Goal: Use online tool/utility: Utilize a website feature to perform a specific function

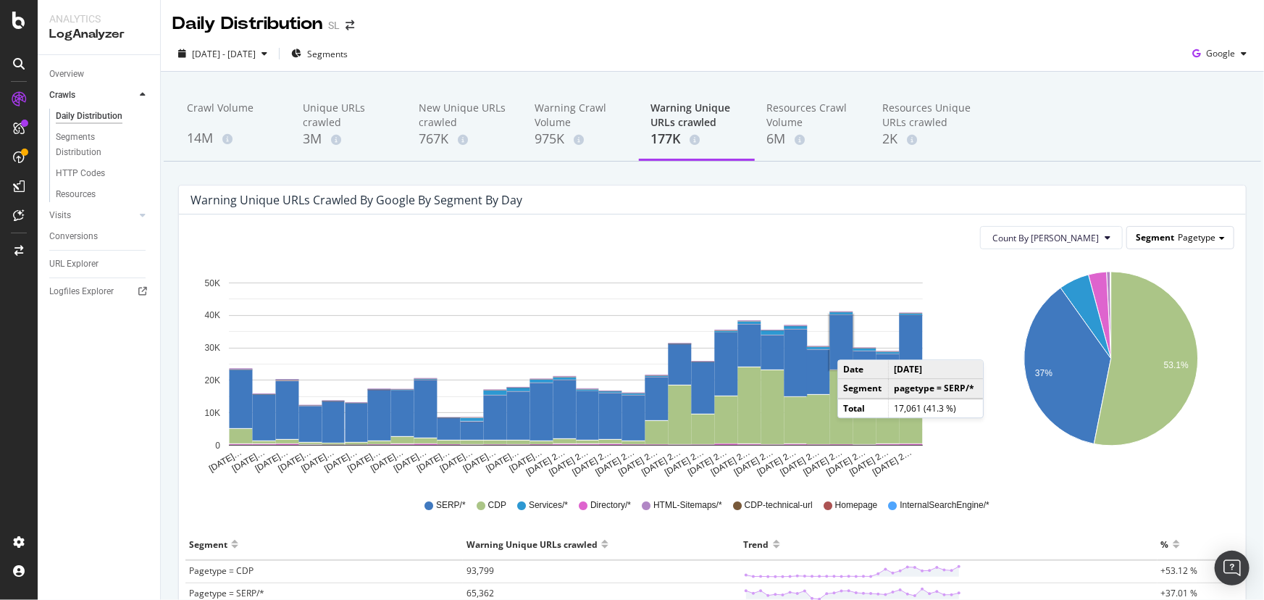
click at [1191, 237] on span "Pagetype" at bounding box center [1197, 237] width 38 height 12
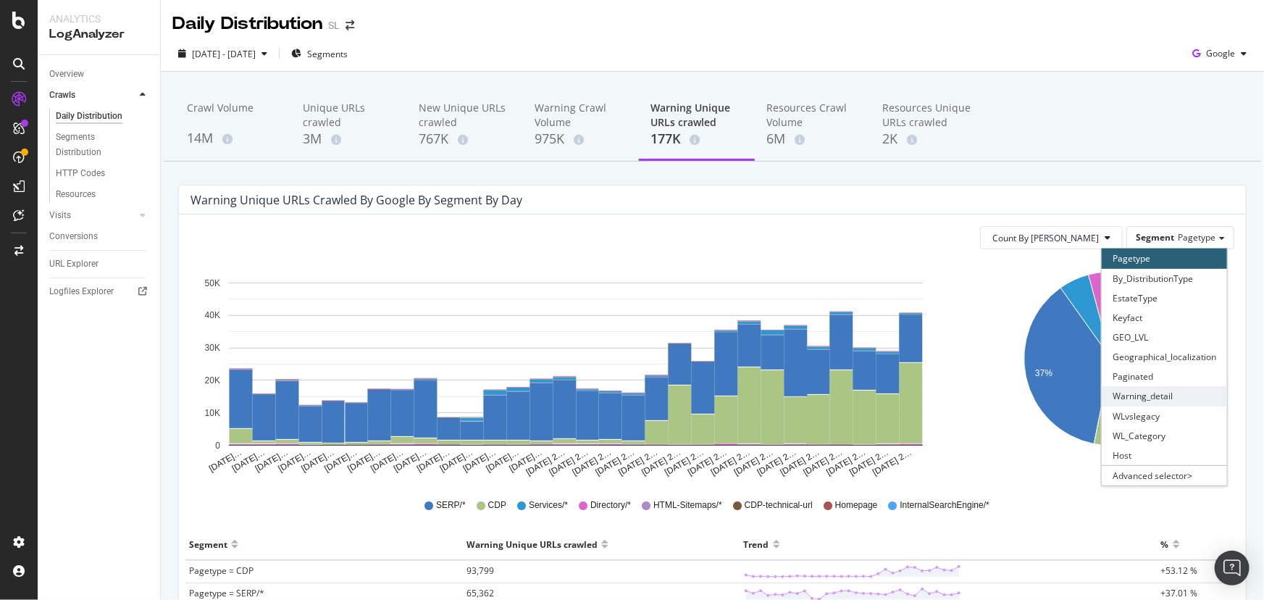
click at [1138, 396] on div "Warning_detail" at bounding box center [1164, 396] width 125 height 20
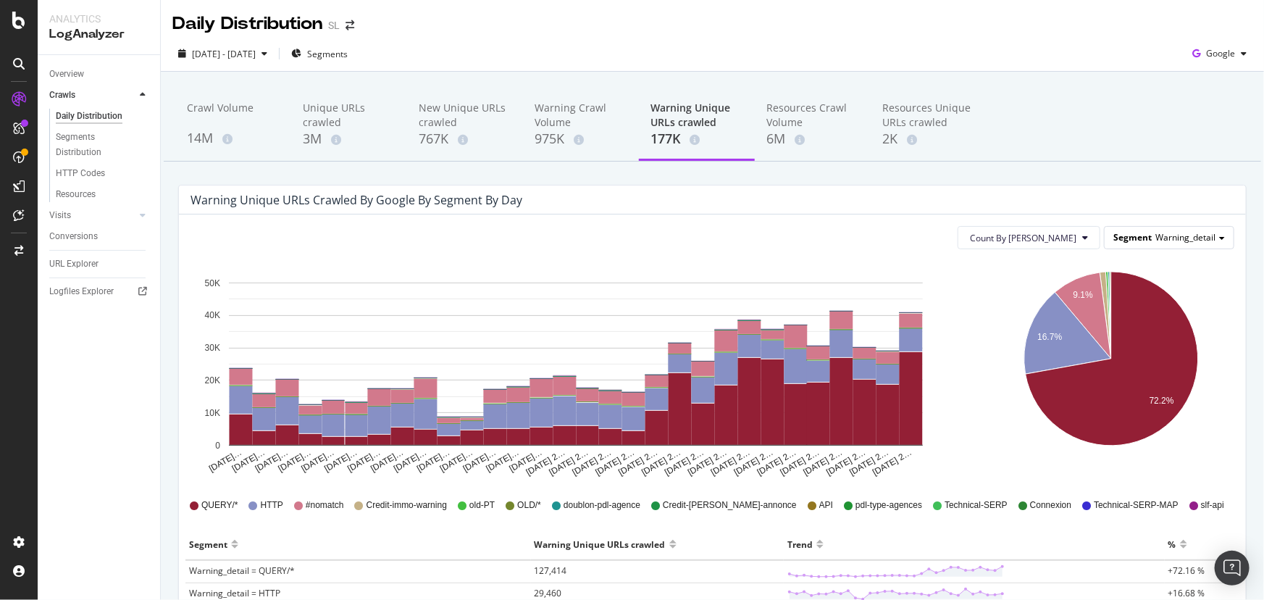
click at [1190, 232] on span "Warning_detail" at bounding box center [1185, 237] width 60 height 12
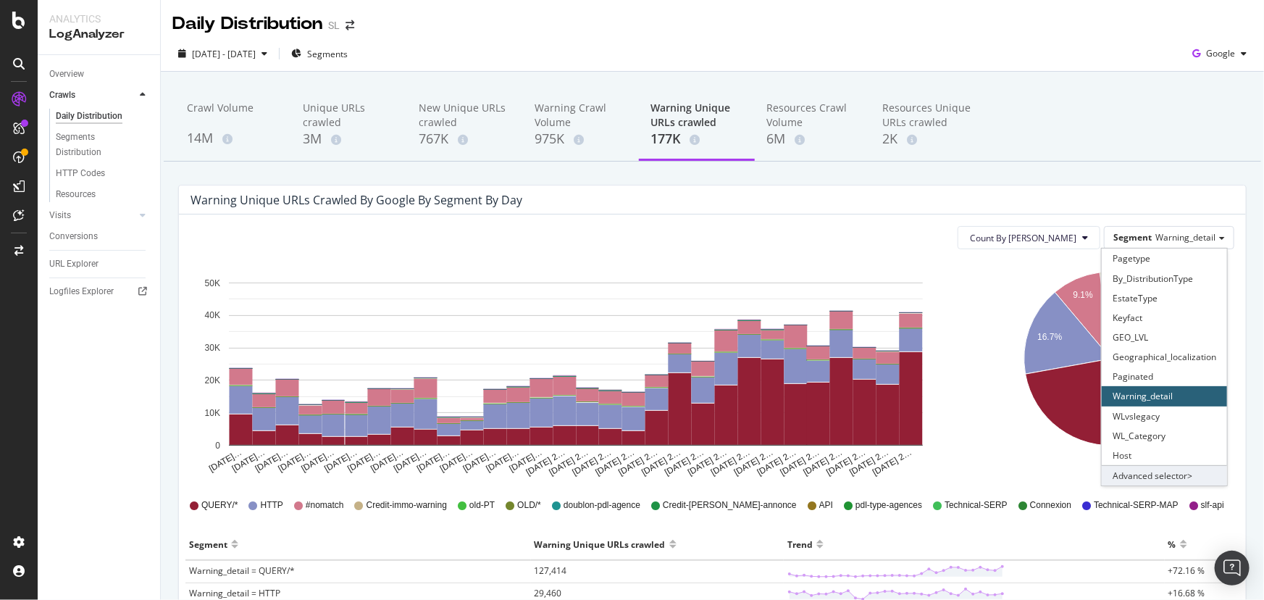
click at [1143, 470] on div "Advanced selector >" at bounding box center [1164, 475] width 125 height 20
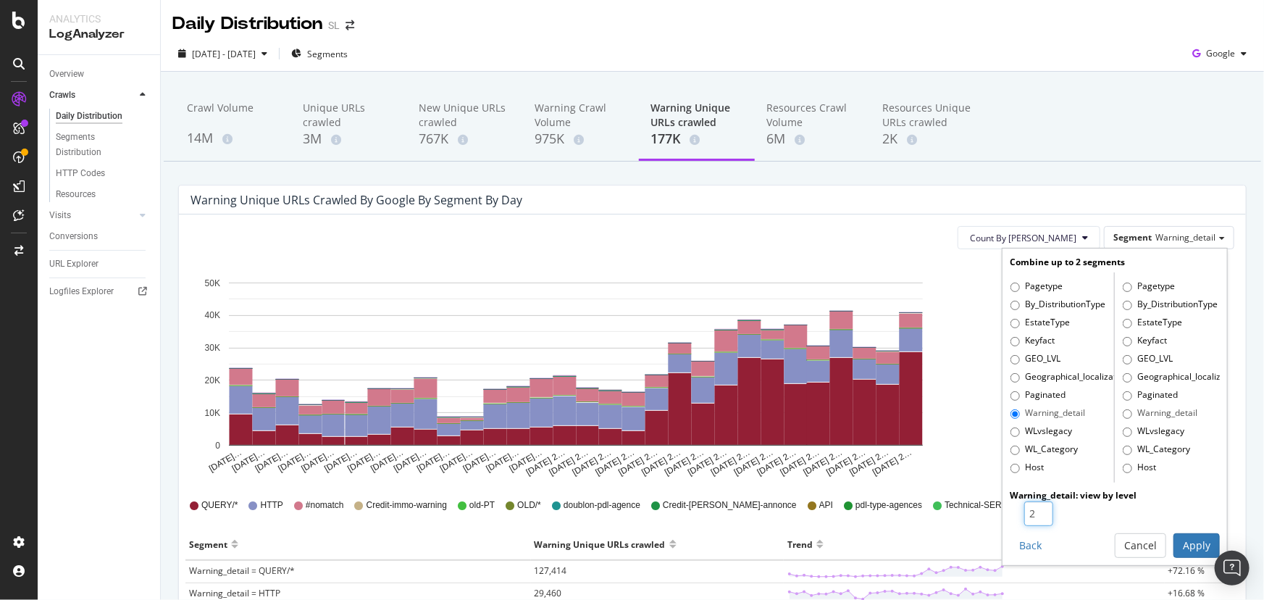
type input "2"
click at [1034, 506] on input "2" at bounding box center [1038, 513] width 29 height 25
click at [1188, 537] on button "Apply" at bounding box center [1196, 545] width 46 height 25
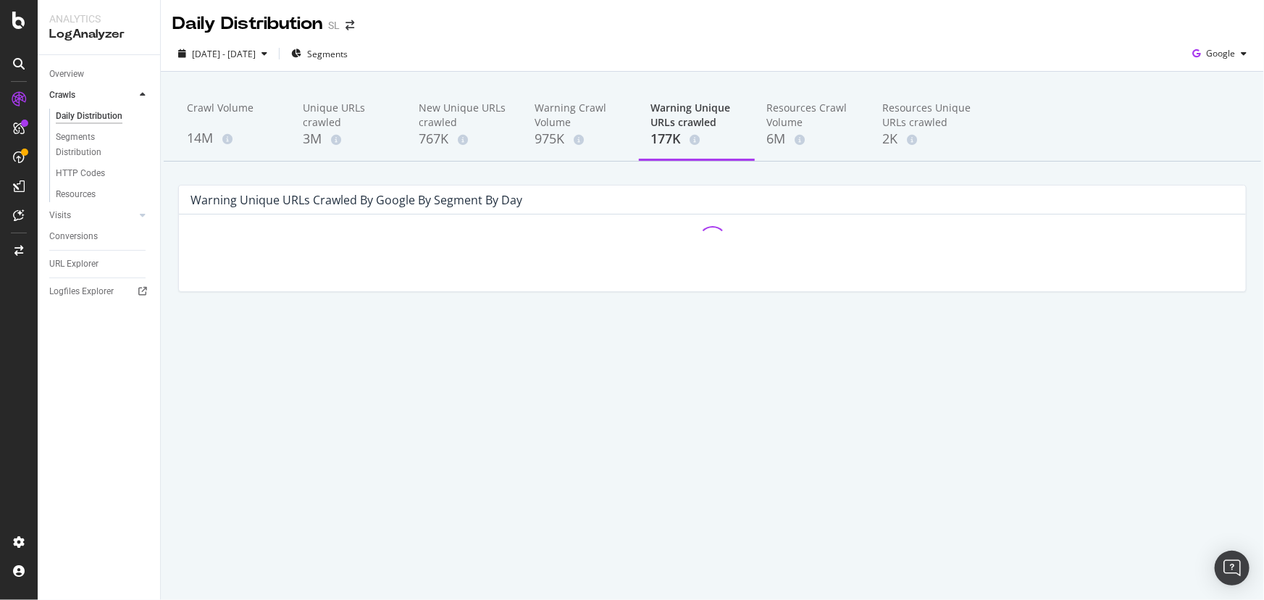
click at [979, 179] on div "Crawl Volume 14M Unique URLs crawled 3M New Unique URLs crawled 767K Warning Cr…" at bounding box center [712, 214] width 1103 height 285
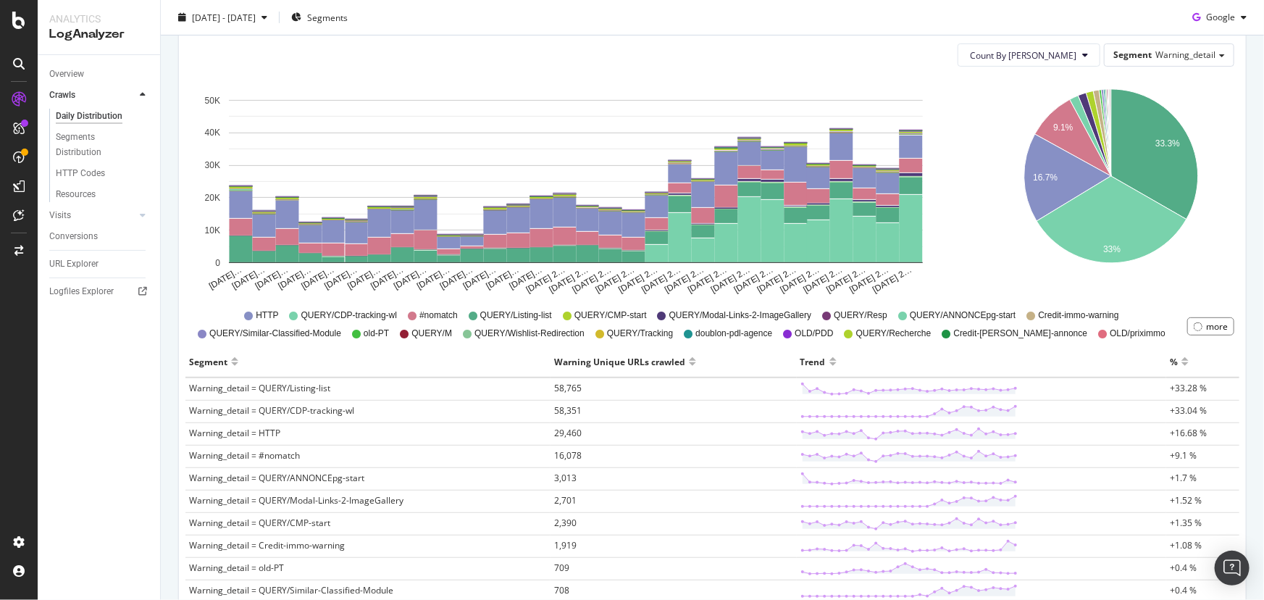
scroll to position [197, 0]
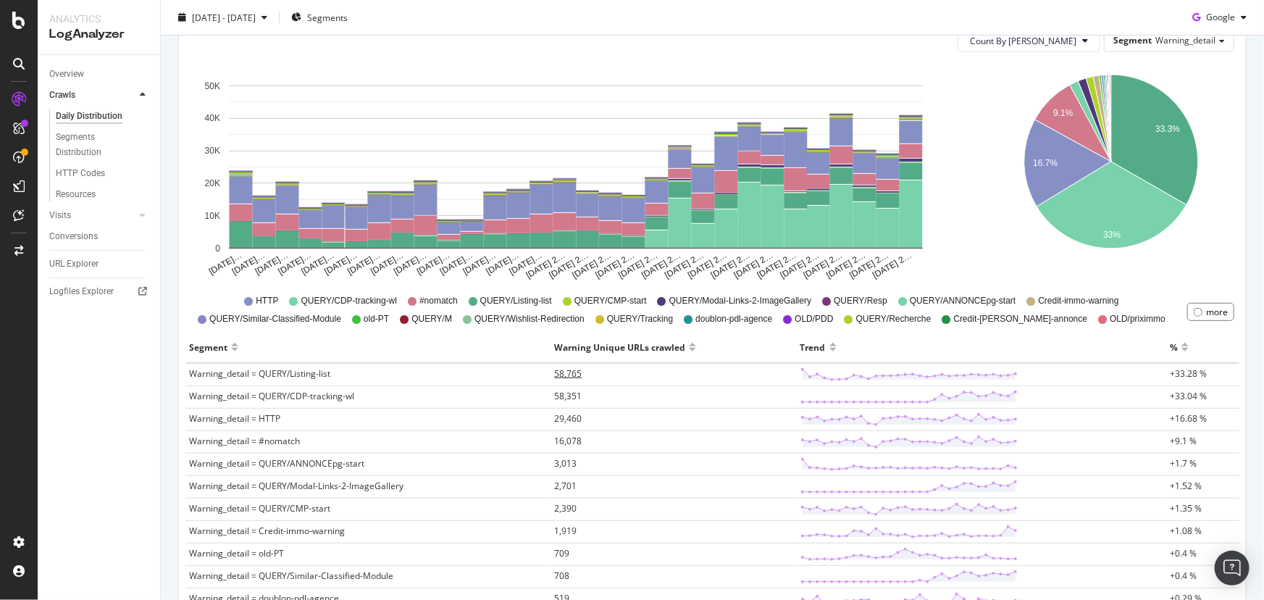
drag, startPoint x: 571, startPoint y: 372, endPoint x: 557, endPoint y: 369, distance: 13.9
click at [557, 369] on span "58,765" at bounding box center [568, 373] width 28 height 12
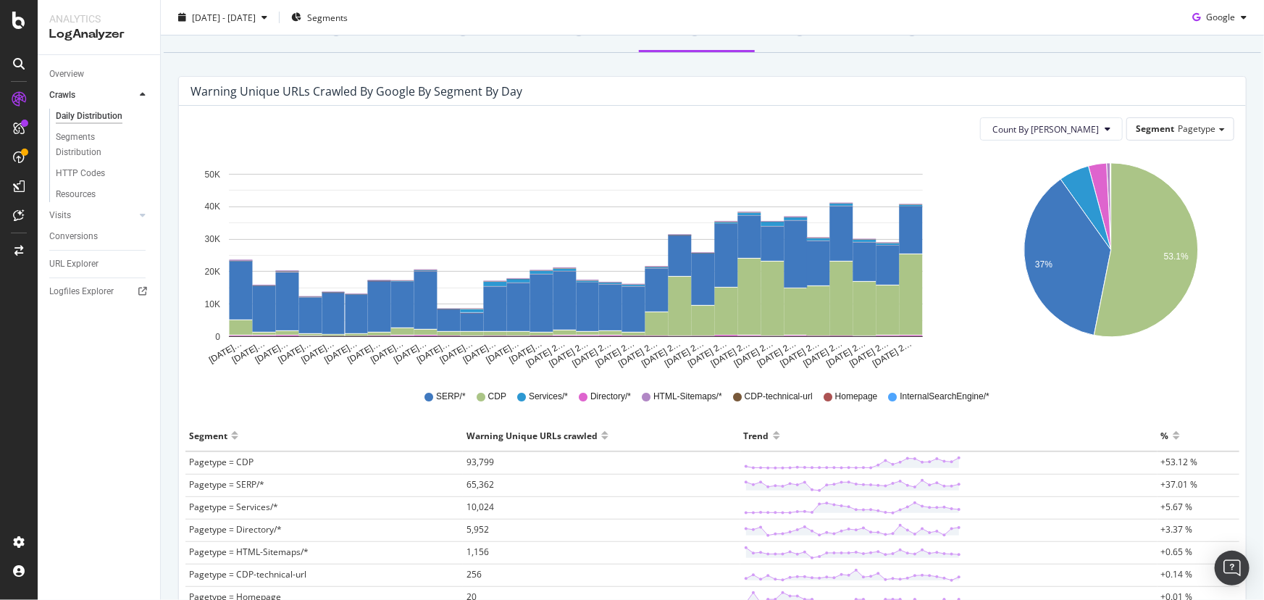
scroll to position [197, 0]
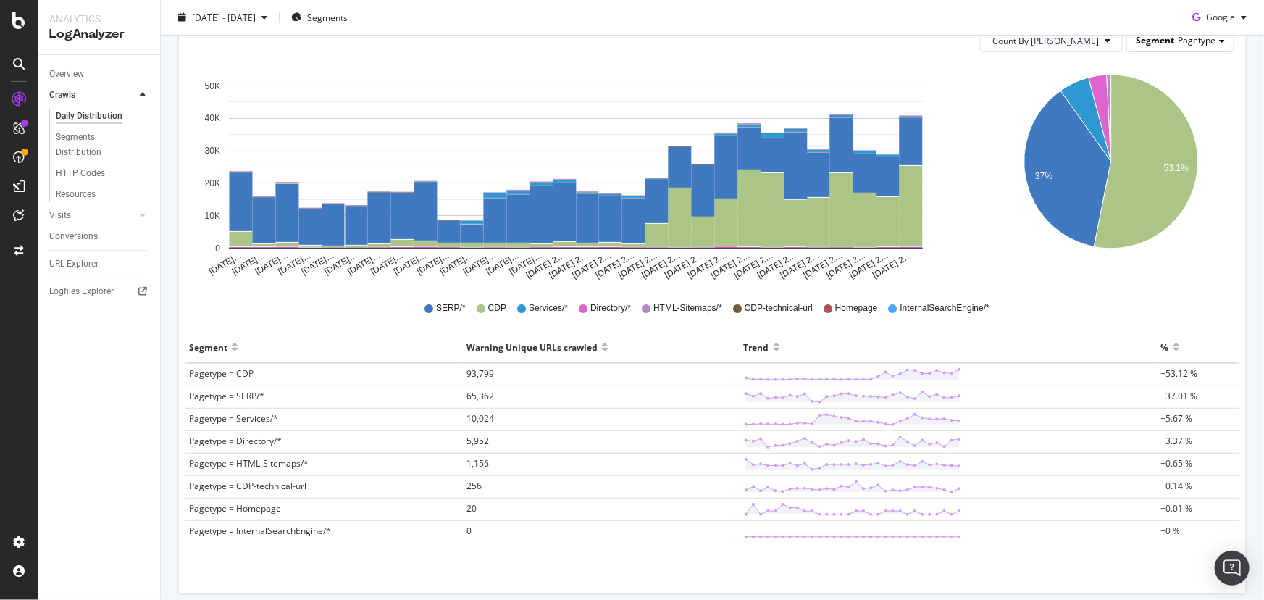
click at [1186, 43] on span "Pagetype" at bounding box center [1197, 40] width 38 height 12
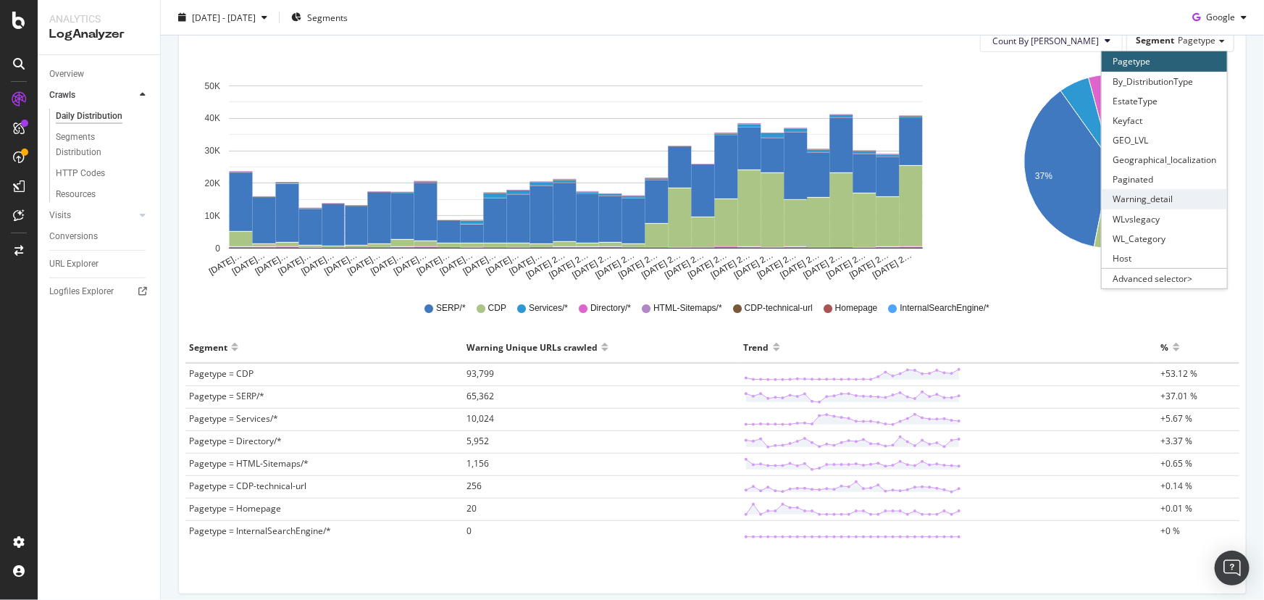
click at [1151, 192] on div "Warning_detail" at bounding box center [1164, 199] width 125 height 20
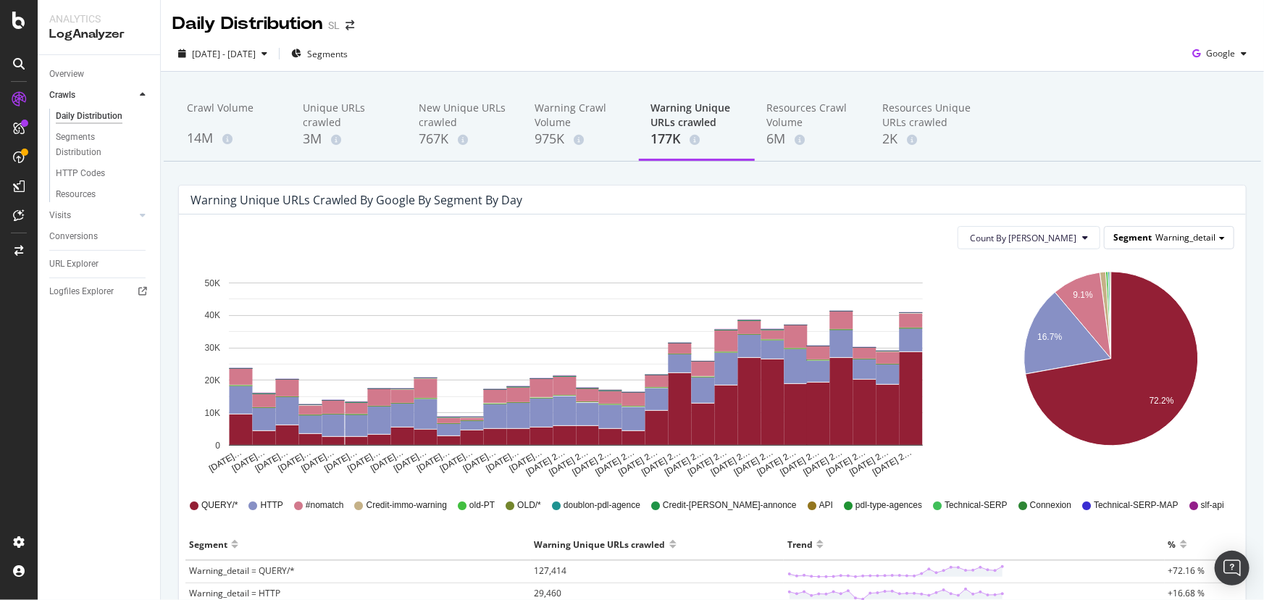
click at [1168, 236] on span "Warning_detail" at bounding box center [1185, 237] width 60 height 12
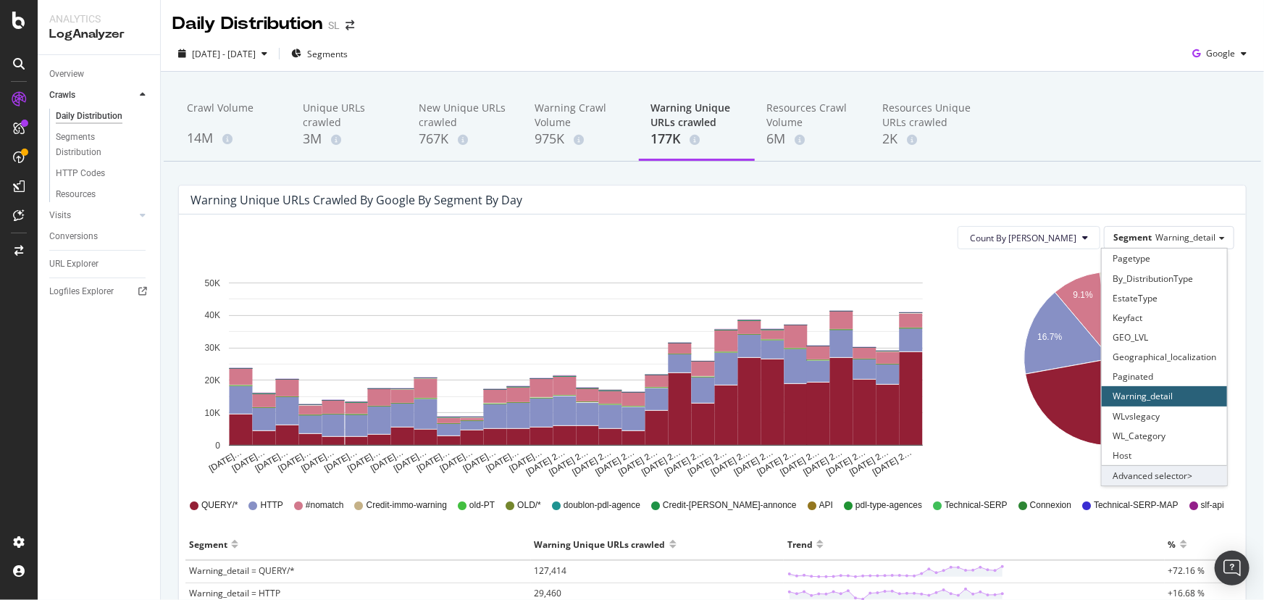
click at [1153, 470] on div "Advanced selector >" at bounding box center [1164, 475] width 125 height 20
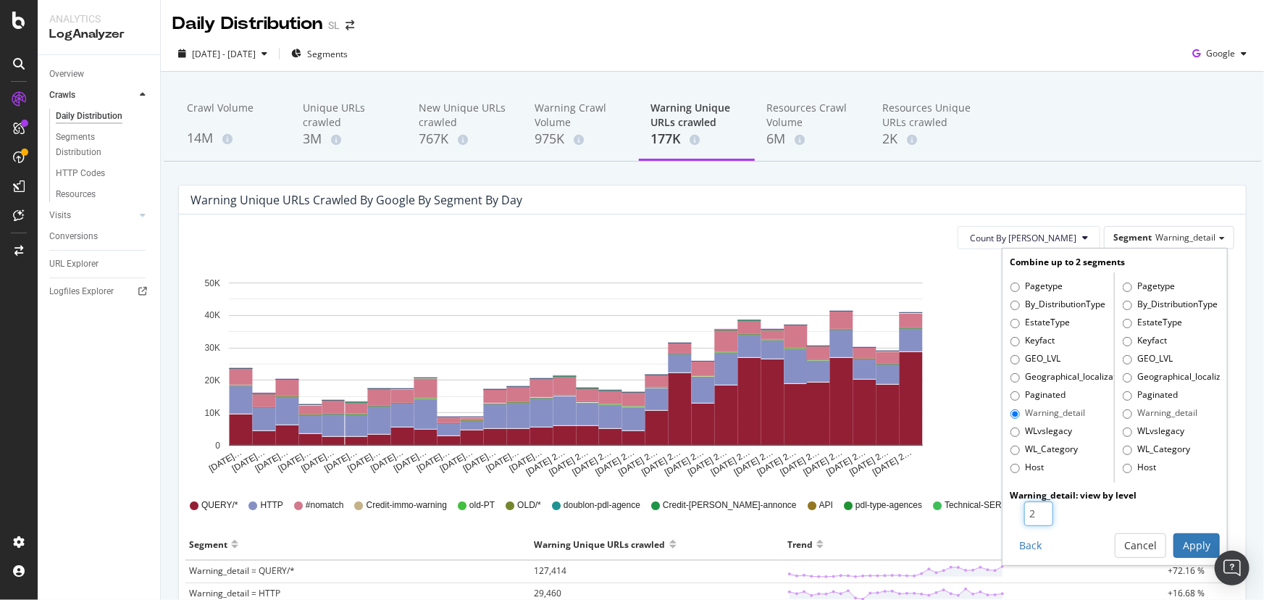
type input "2"
click at [1033, 507] on input "2" at bounding box center [1038, 513] width 29 height 25
click at [1175, 540] on button "Apply" at bounding box center [1196, 545] width 46 height 25
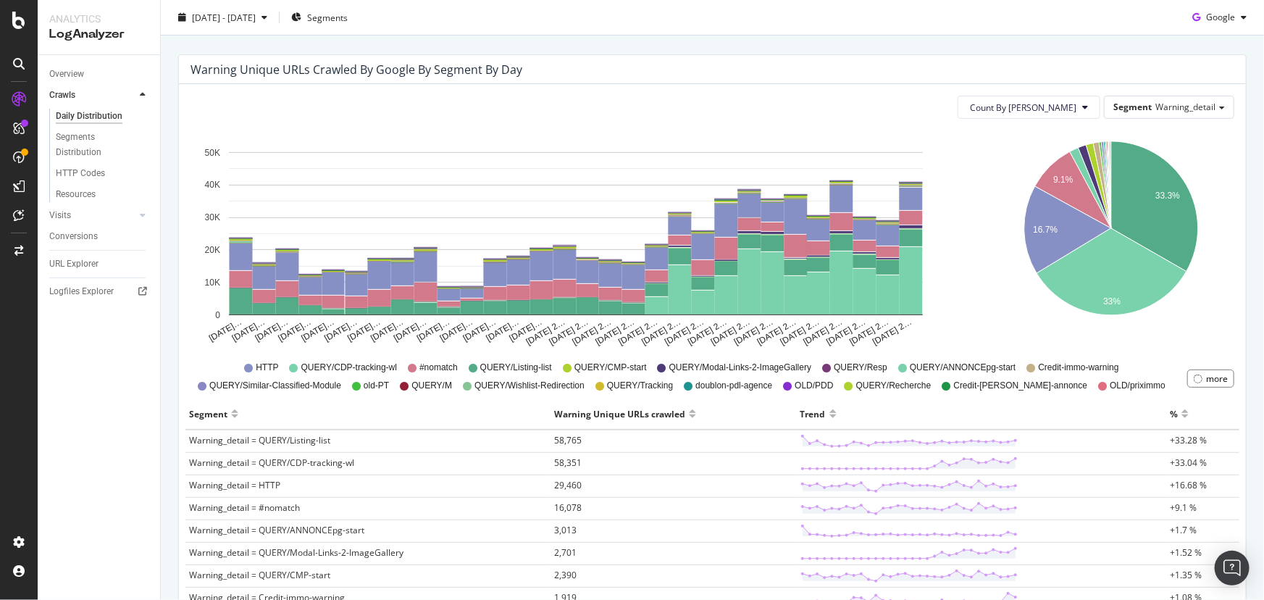
scroll to position [131, 0]
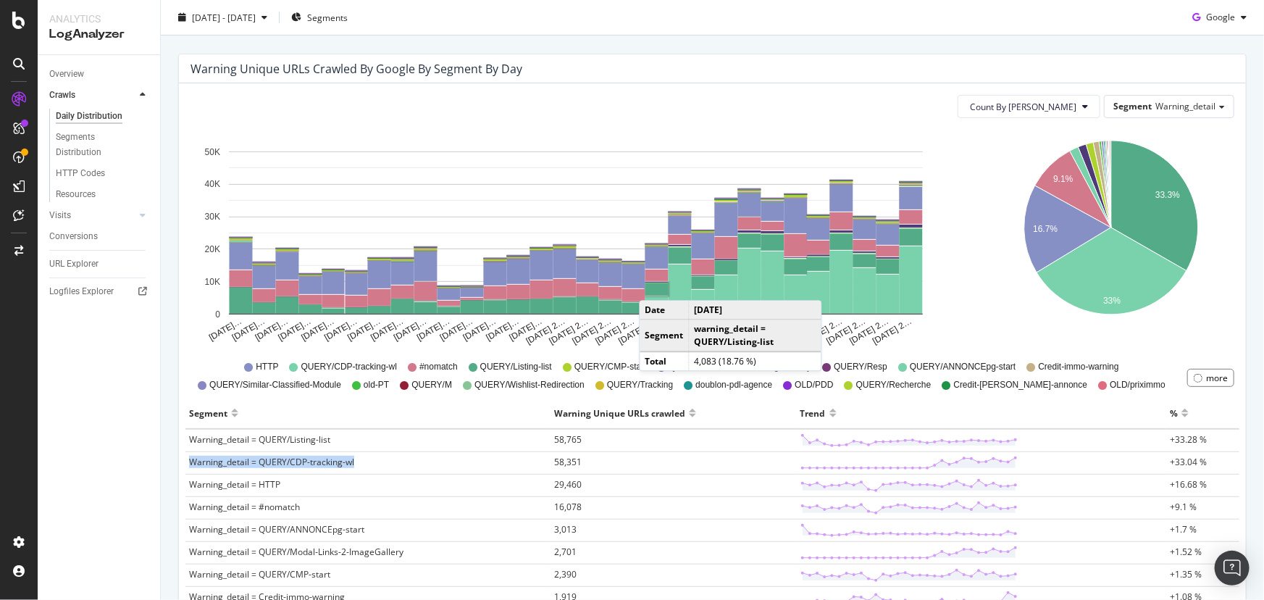
drag, startPoint x: 461, startPoint y: 465, endPoint x: 185, endPoint y: 461, distance: 275.3
click at [185, 461] on td "Warning_detail = QUERY/CDP-tracking-wl" at bounding box center [367, 463] width 365 height 22
click at [562, 456] on span "58,351" at bounding box center [568, 462] width 28 height 12
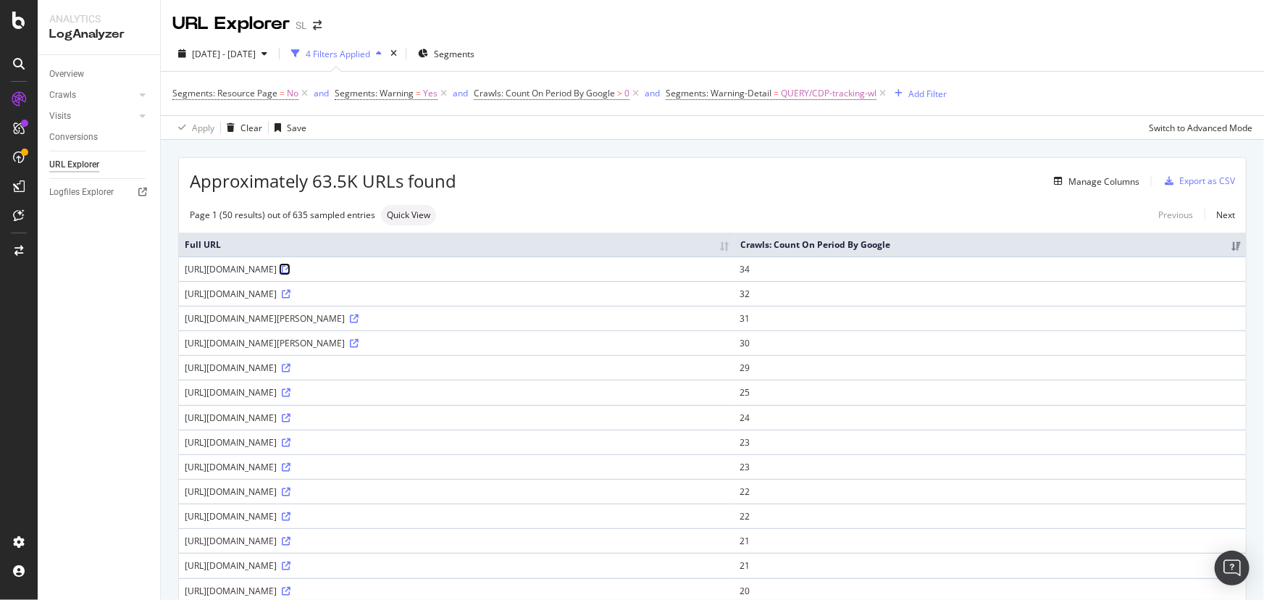
click at [290, 274] on icon at bounding box center [286, 269] width 9 height 9
drag, startPoint x: 694, startPoint y: 310, endPoint x: 183, endPoint y: 293, distance: 511.7
click at [183, 281] on td "[URL][DOMAIN_NAME]" at bounding box center [457, 268] width 556 height 25
copy div "[URL][DOMAIN_NAME]"
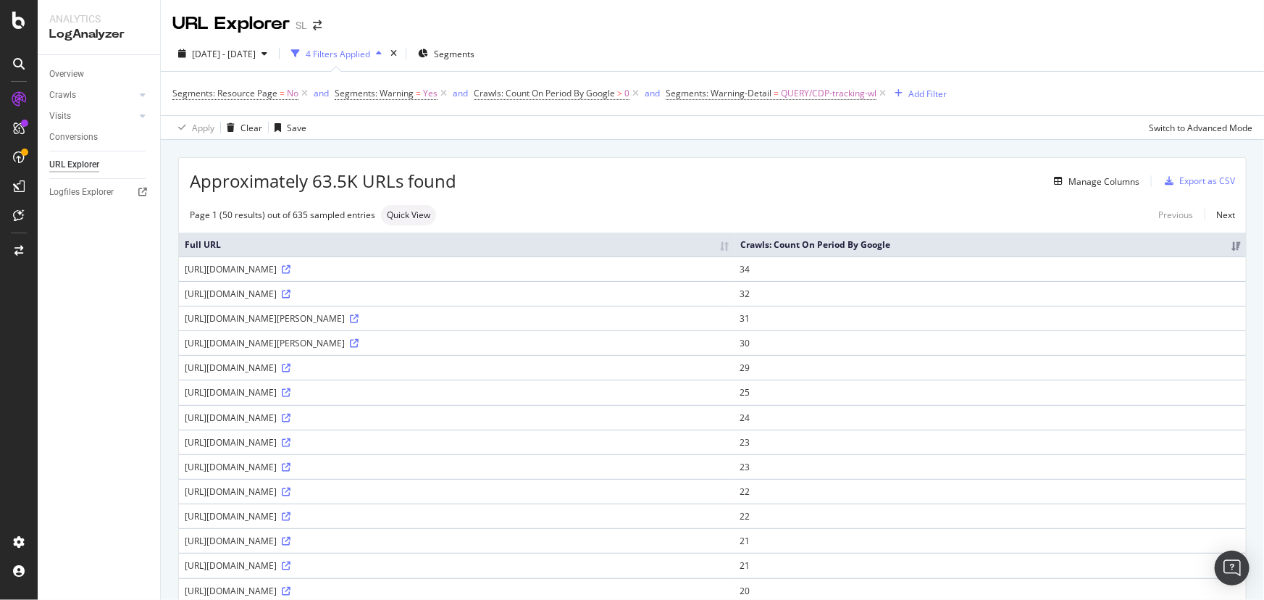
copy div "[URL][DOMAIN_NAME]"
click at [921, 90] on div "Add Filter" at bounding box center [927, 94] width 38 height 12
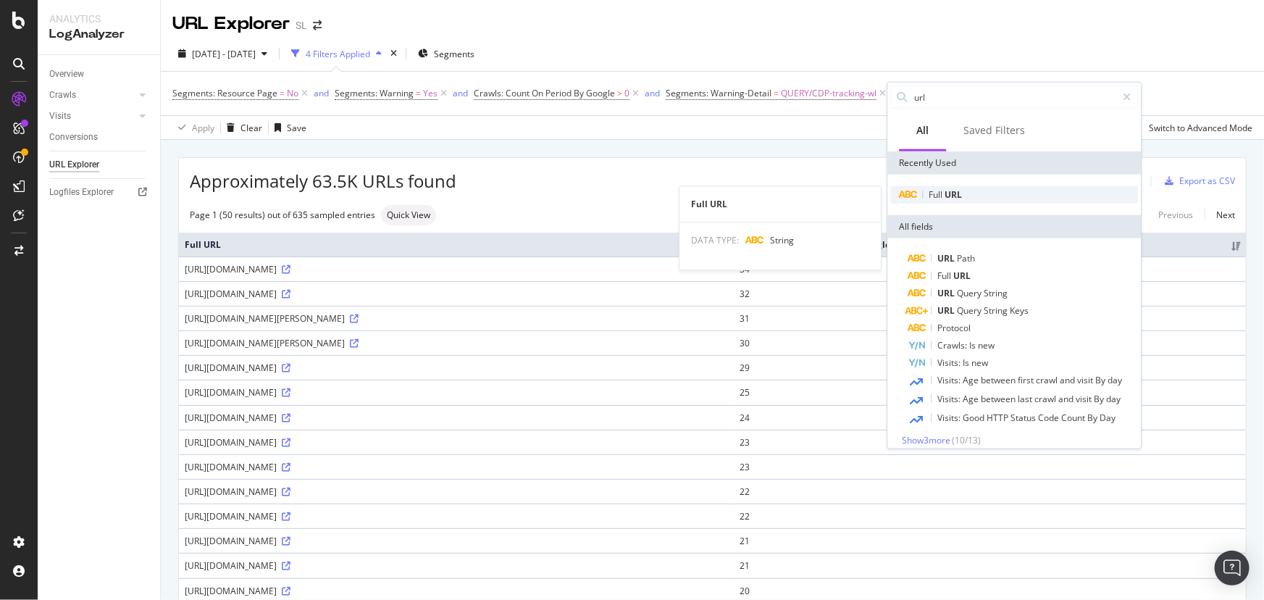
type input "url"
click at [952, 197] on span "URL" at bounding box center [953, 194] width 17 height 12
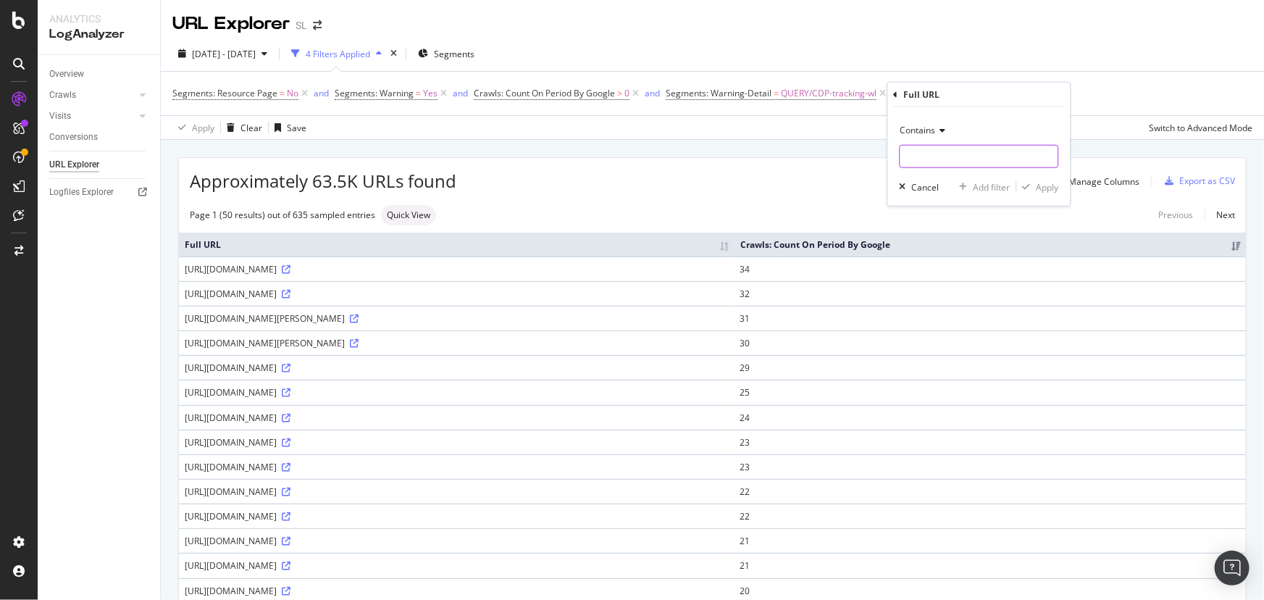
click at [922, 154] on input "text" at bounding box center [979, 156] width 158 height 23
type input "ln="
click at [1042, 185] on div "Apply" at bounding box center [1047, 186] width 22 height 12
click at [999, 91] on icon at bounding box center [997, 93] width 12 height 14
click at [1088, 180] on div "Manage Columns" at bounding box center [1103, 181] width 71 height 12
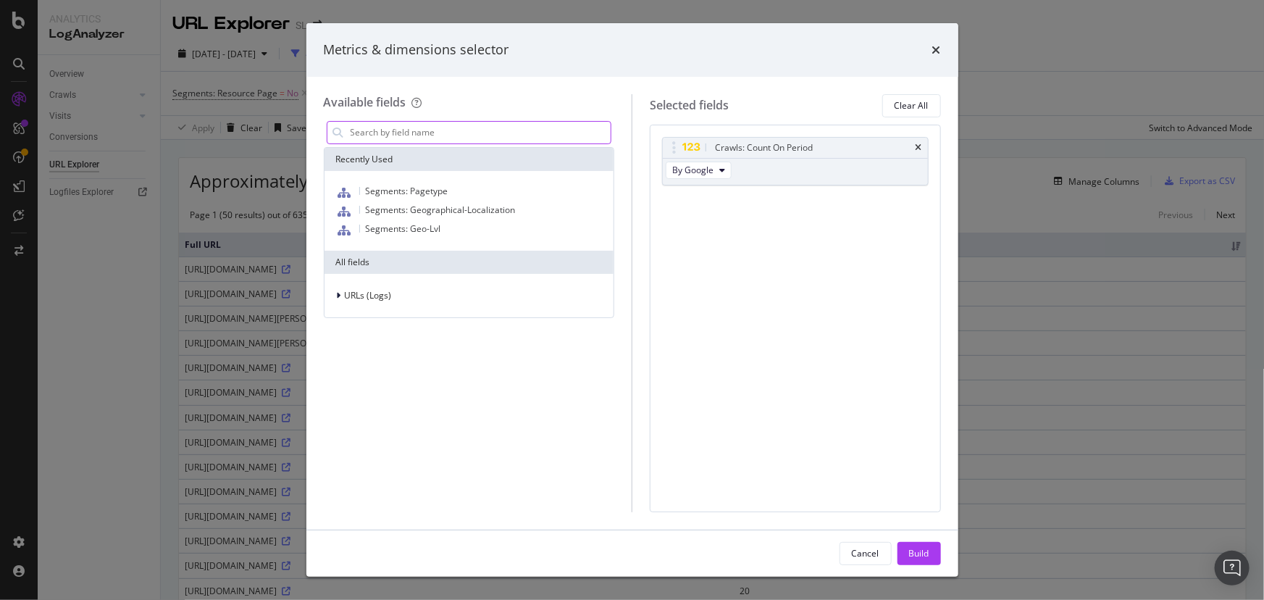
click at [453, 138] on input "modal" at bounding box center [480, 133] width 262 height 22
click at [351, 295] on span "URLs (Logs)" at bounding box center [368, 295] width 47 height 12
click at [422, 361] on div "Crawls" at bounding box center [469, 362] width 284 height 20
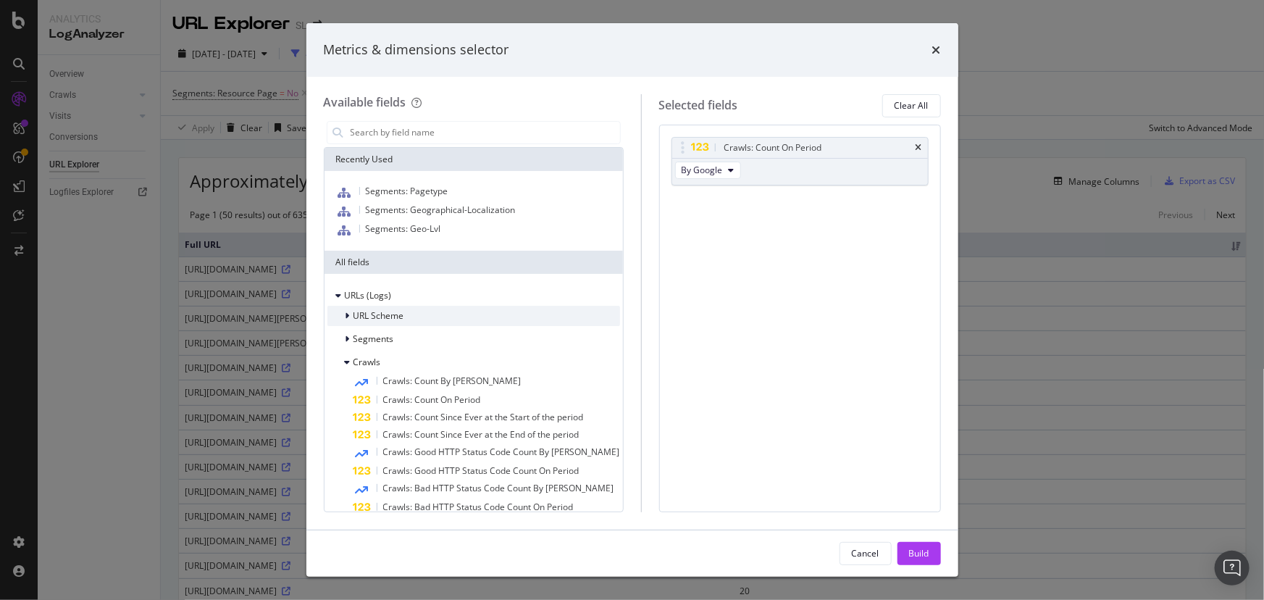
click at [369, 311] on span "URL Scheme" at bounding box center [378, 315] width 51 height 12
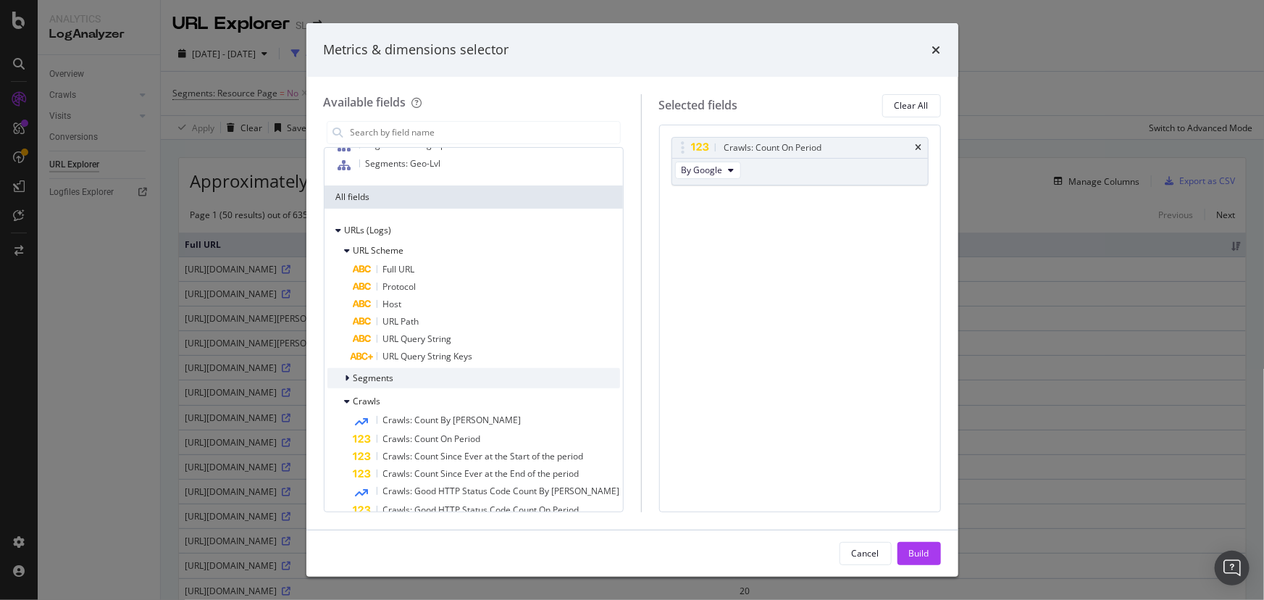
click at [405, 372] on div "Segments" at bounding box center [473, 378] width 293 height 20
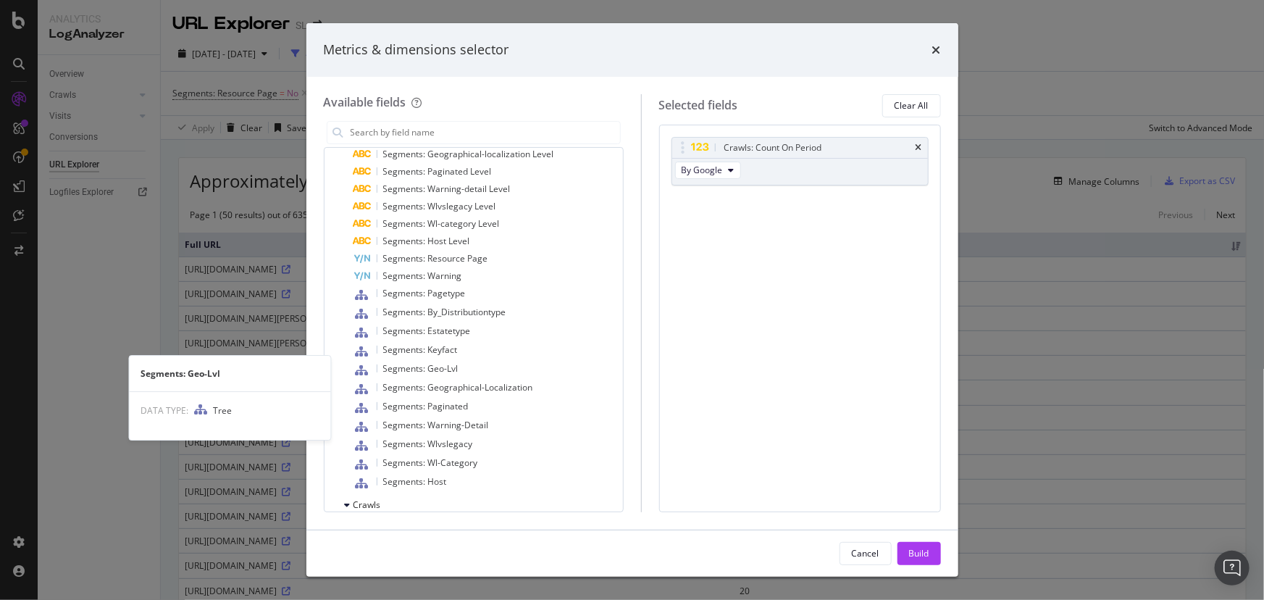
scroll to position [703, 0]
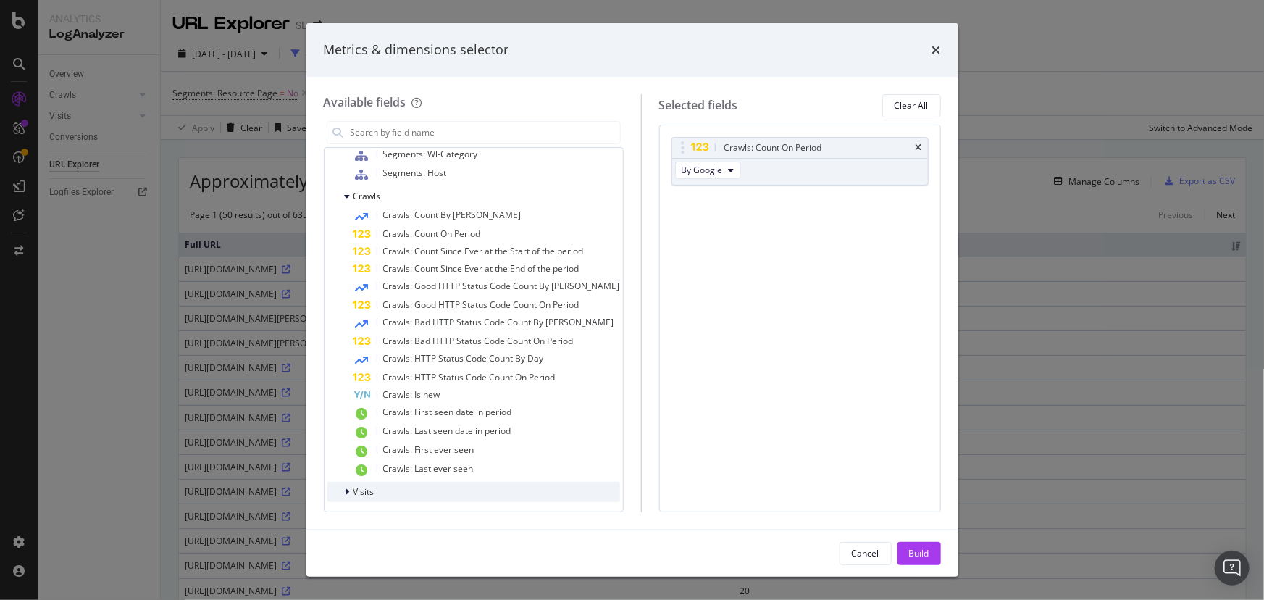
click at [390, 490] on div "Visits" at bounding box center [473, 492] width 293 height 20
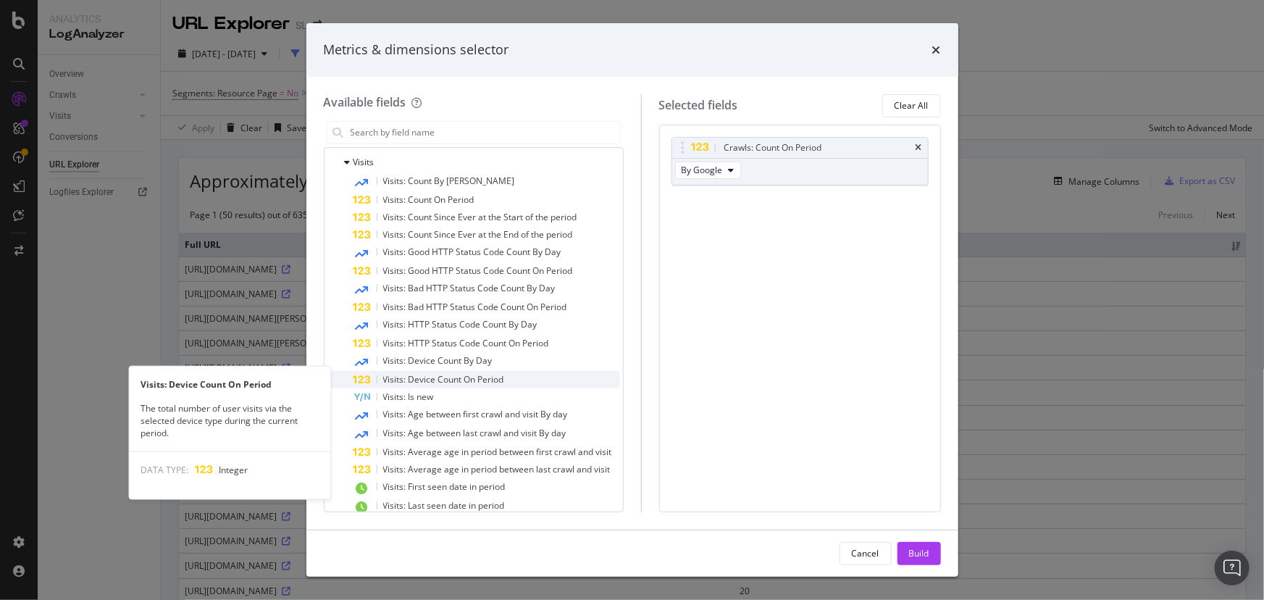
scroll to position [1084, 0]
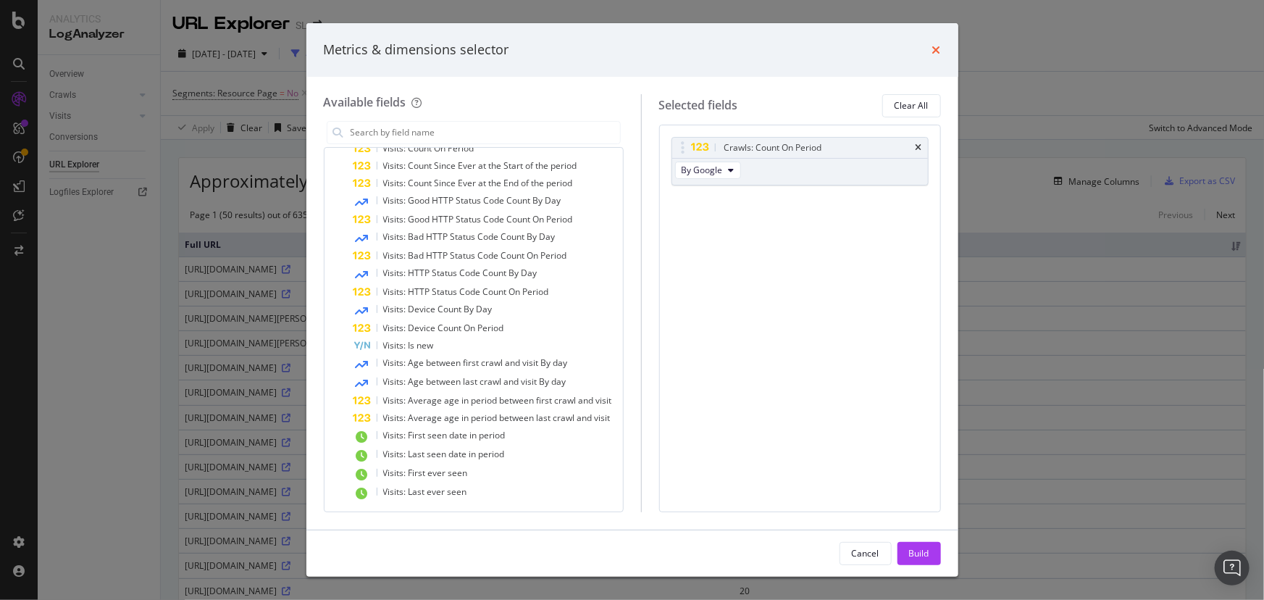
click at [935, 51] on icon "times" at bounding box center [936, 50] width 9 height 12
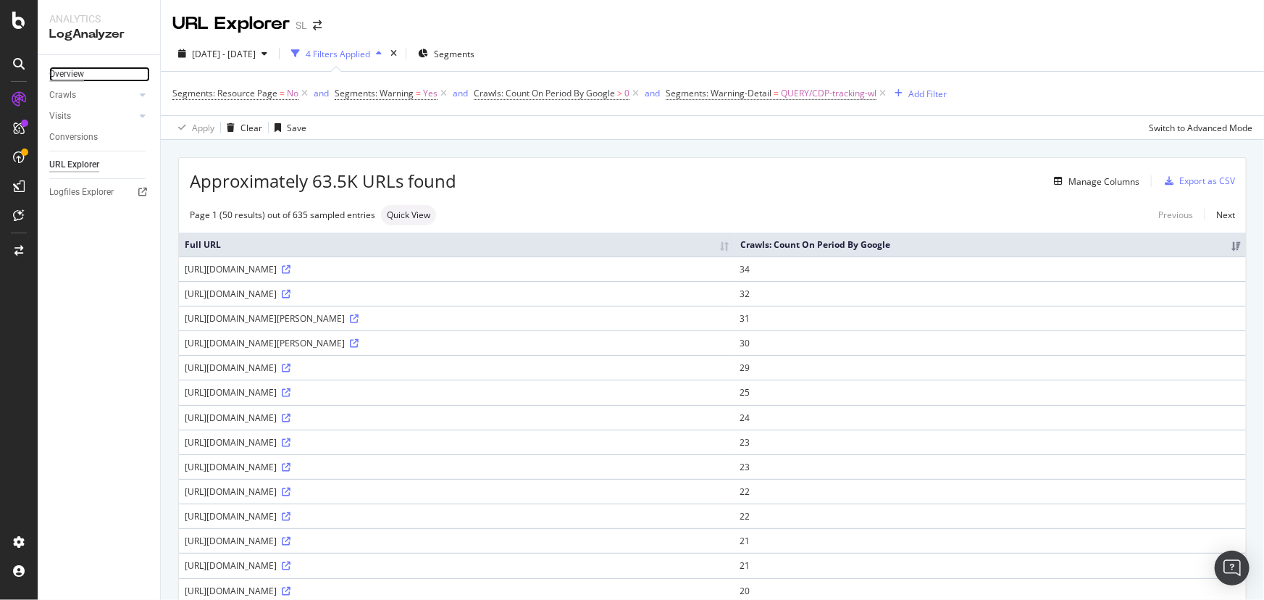
click at [62, 75] on div "Overview" at bounding box center [66, 74] width 35 height 15
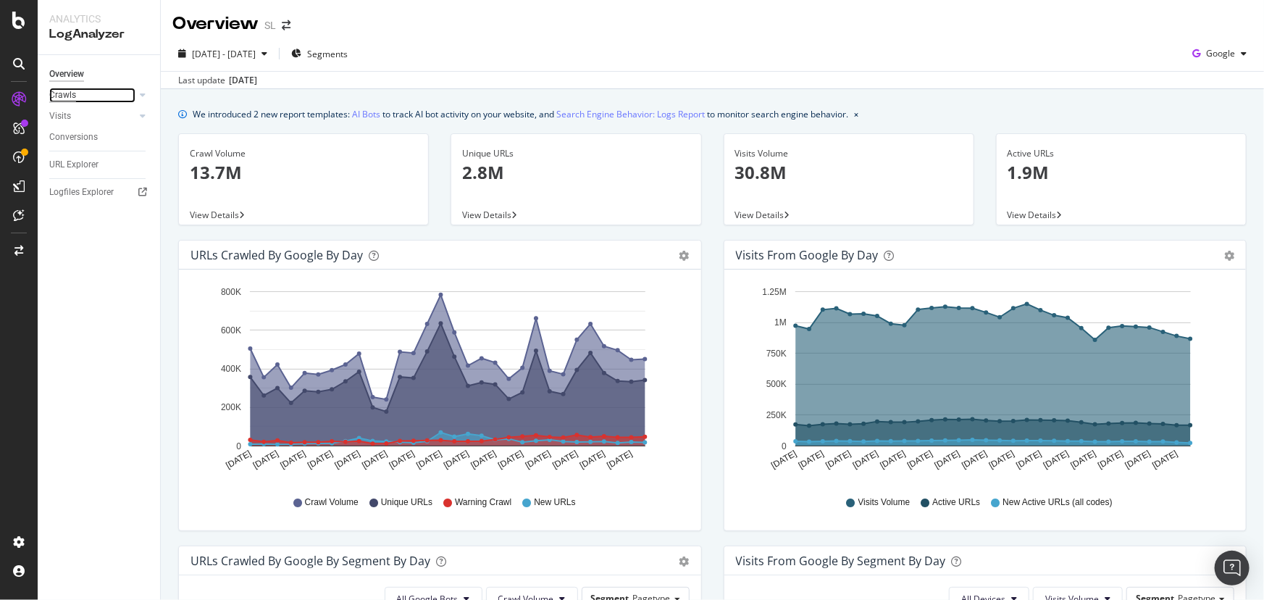
click at [65, 93] on div "Crawls" at bounding box center [62, 95] width 27 height 15
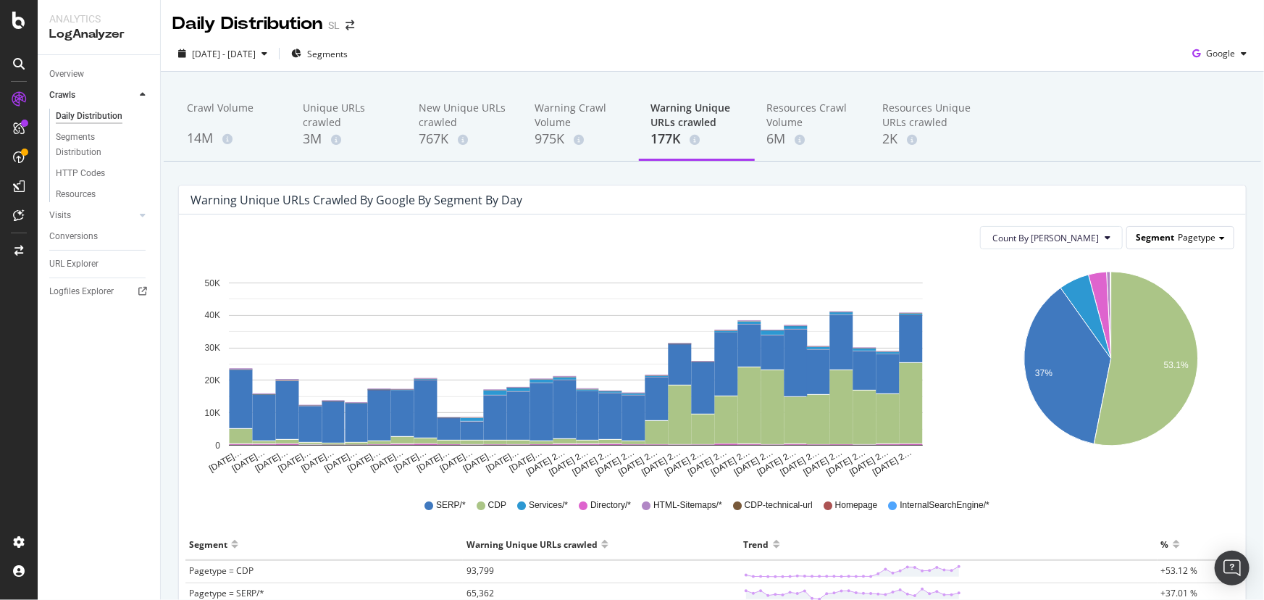
click at [1187, 237] on span "Pagetype" at bounding box center [1197, 237] width 38 height 12
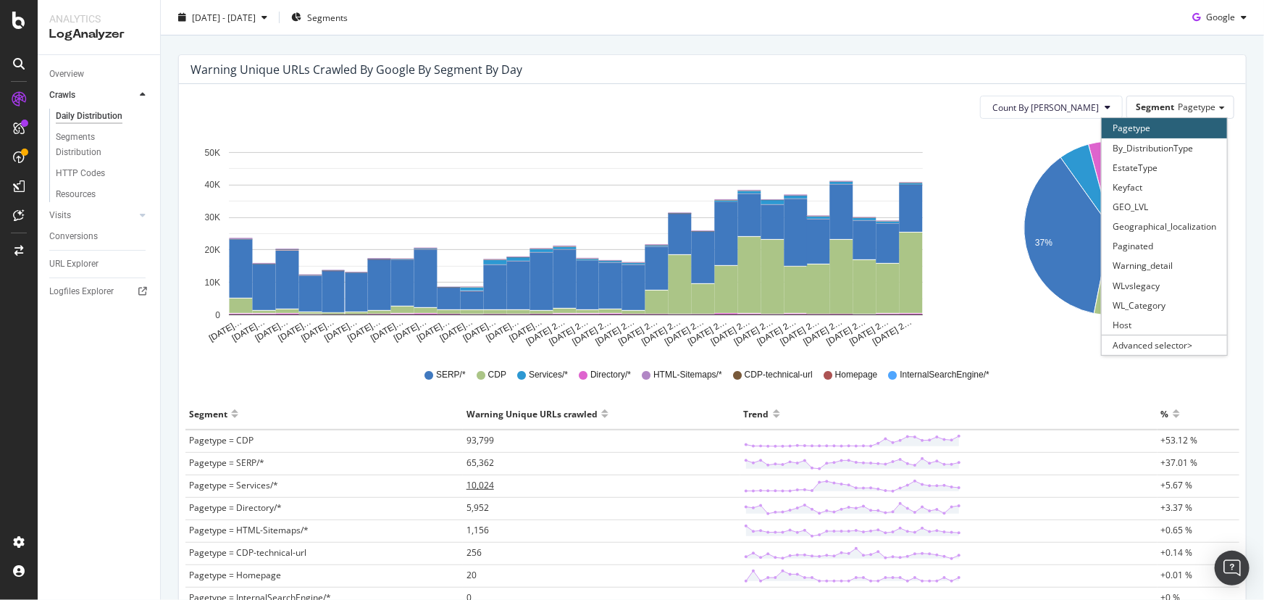
scroll to position [131, 0]
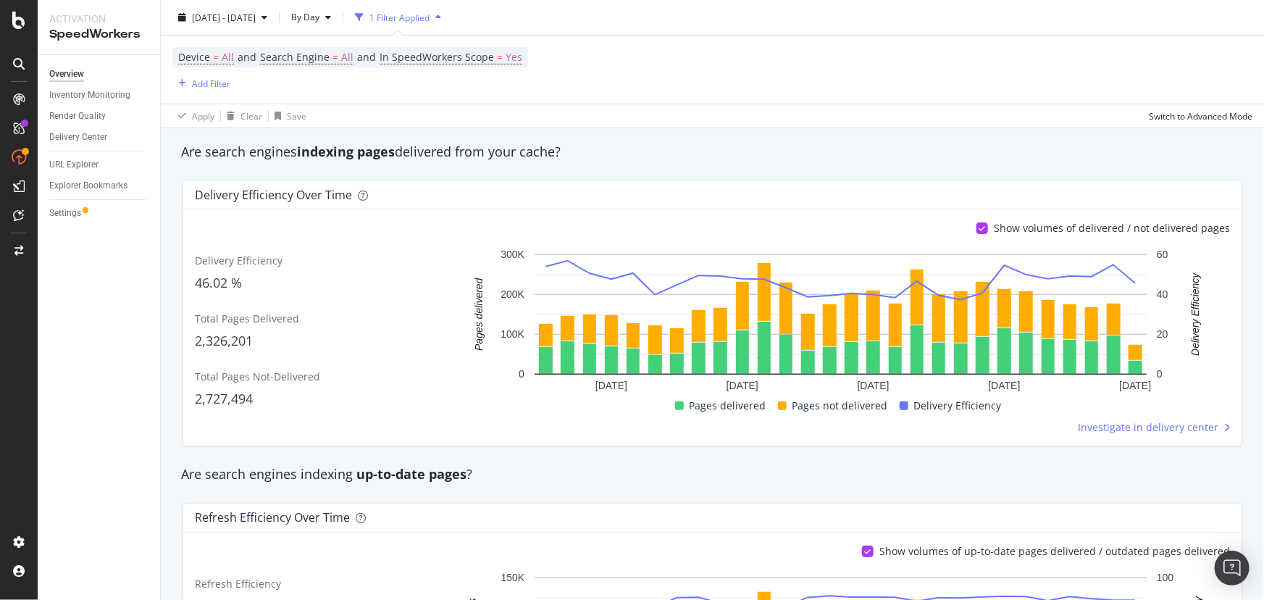
scroll to position [263, 0]
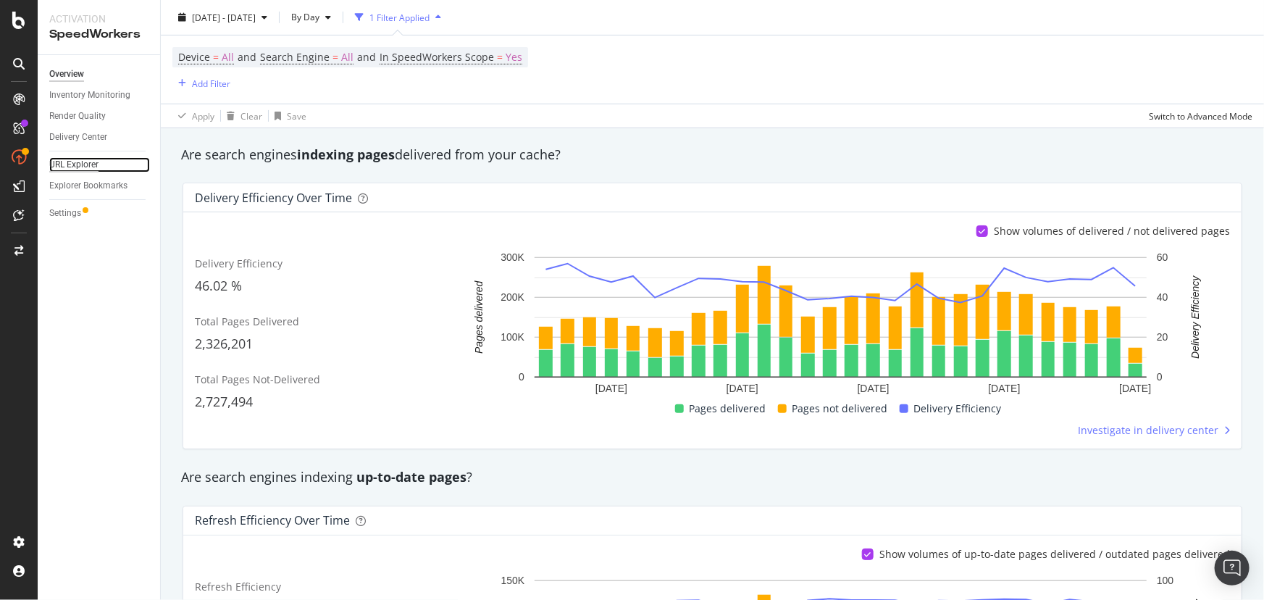
click at [80, 166] on div "URL Explorer" at bounding box center [73, 164] width 49 height 15
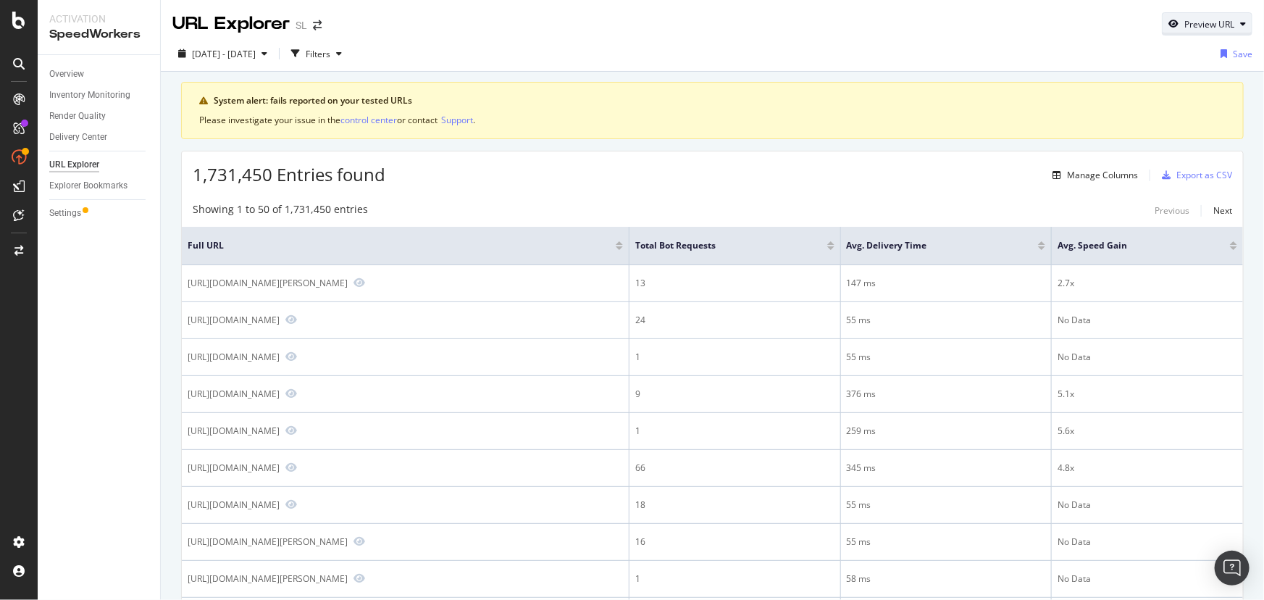
click at [1189, 30] on div "Preview URL" at bounding box center [1207, 24] width 89 height 20
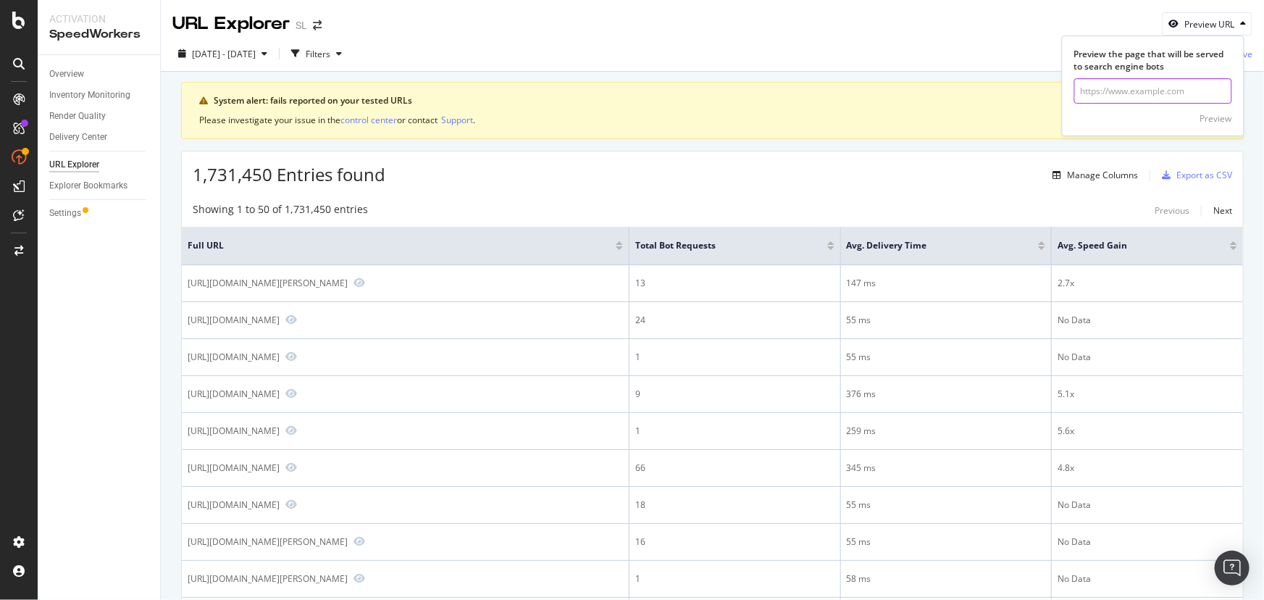
click at [1135, 88] on input "url" at bounding box center [1153, 90] width 158 height 25
paste input "[URL][DOMAIN_NAME]"
type input "[URL][DOMAIN_NAME]"
click at [1223, 116] on div "Preview" at bounding box center [1216, 118] width 32 height 12
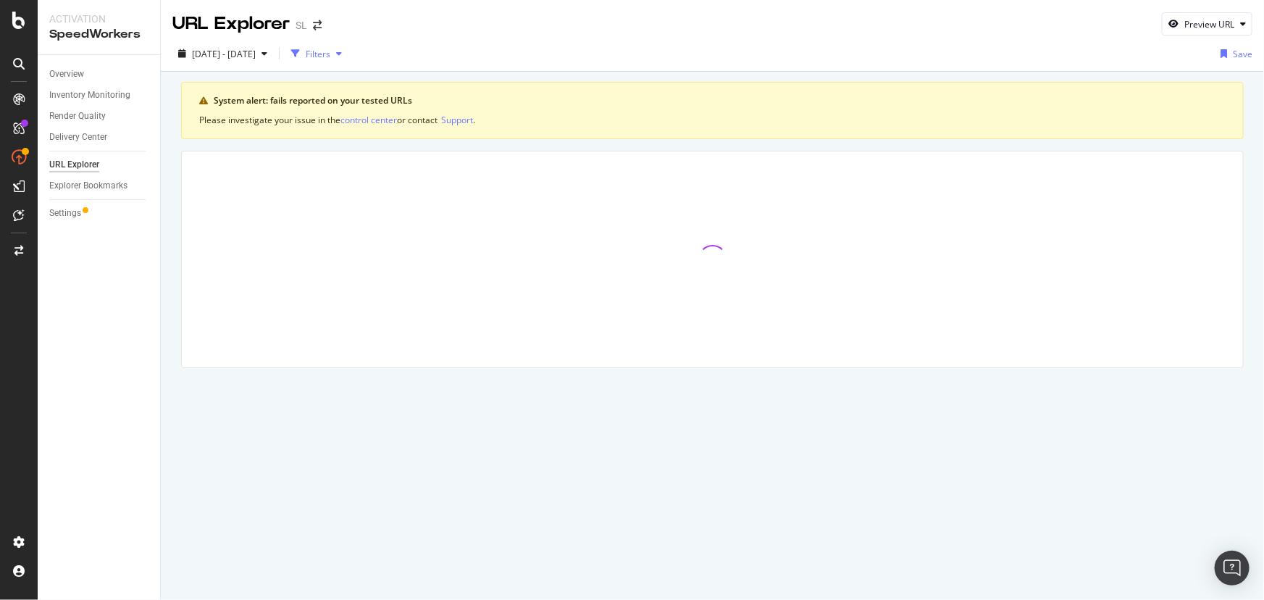
click at [330, 54] on div "Filters" at bounding box center [318, 54] width 25 height 12
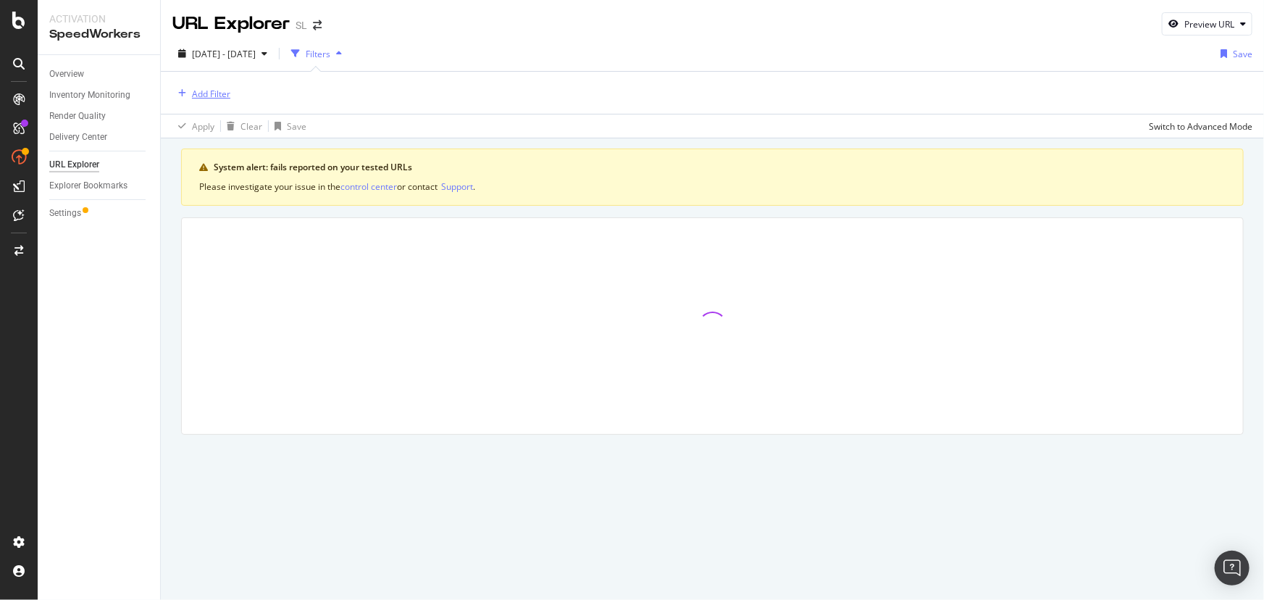
click at [199, 99] on div "Add Filter" at bounding box center [211, 94] width 38 height 12
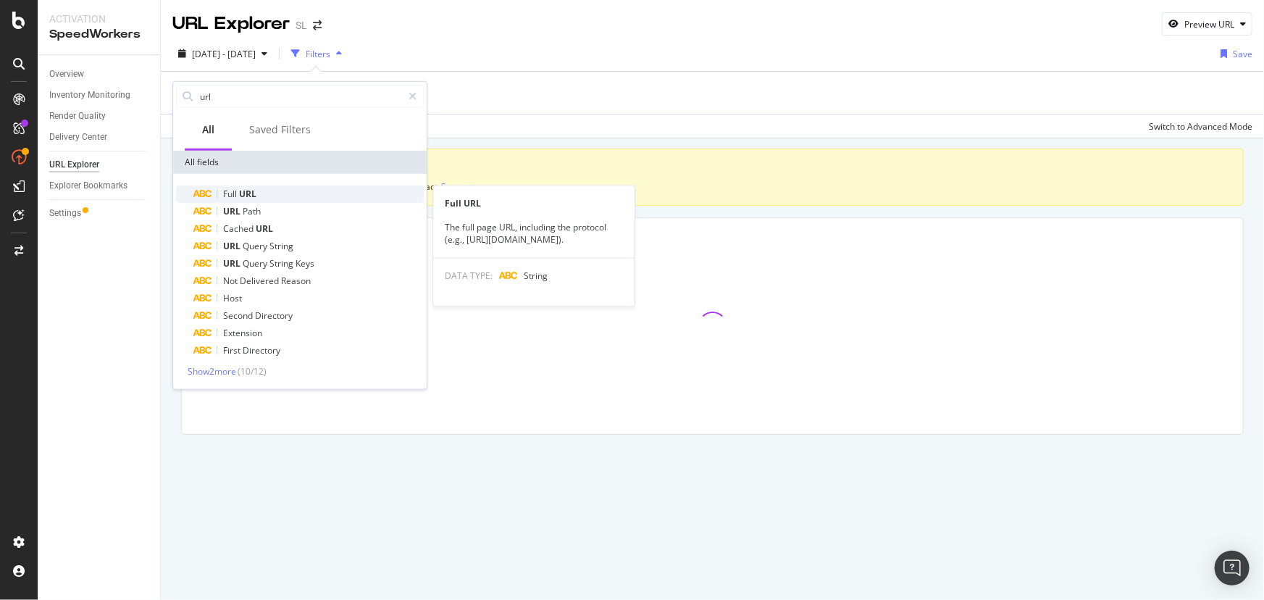
type input "url"
click at [267, 188] on div "Full URL" at bounding box center [308, 193] width 230 height 17
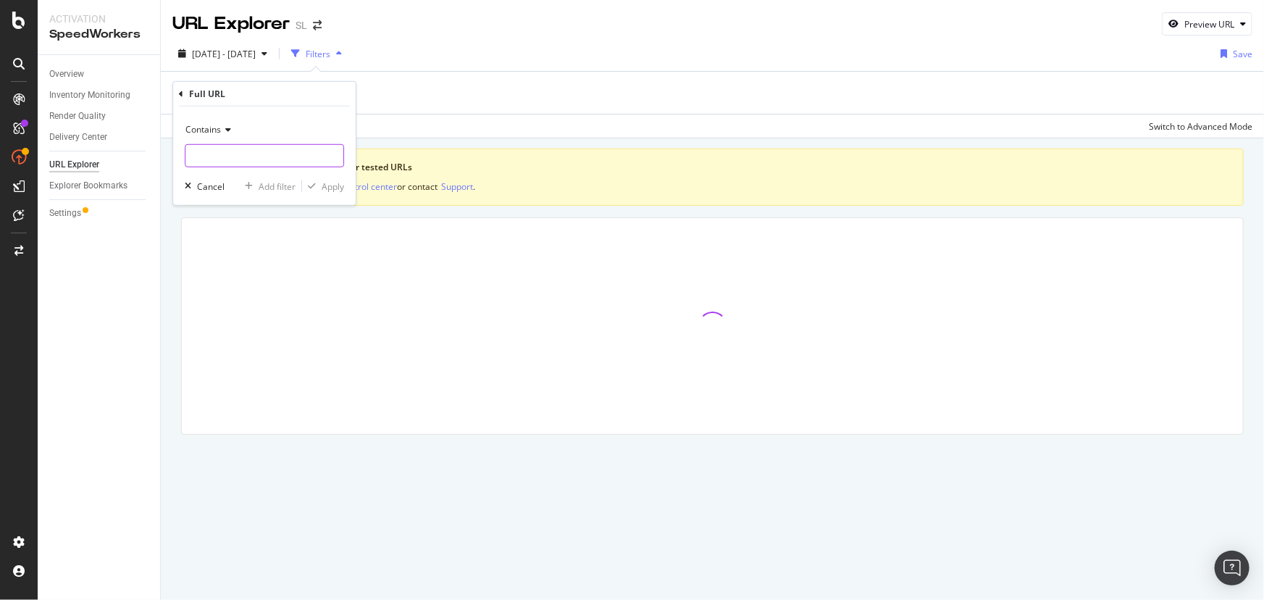
click at [237, 154] on input "text" at bounding box center [264, 155] width 158 height 23
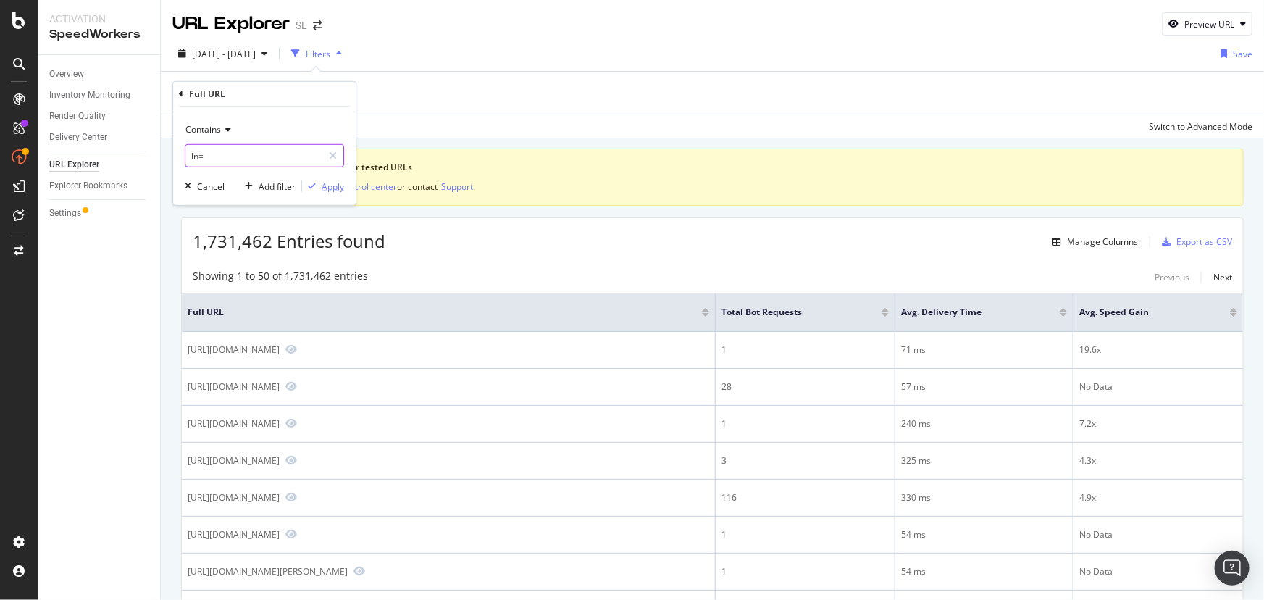
type input "ln="
click at [338, 188] on div "Apply" at bounding box center [333, 186] width 22 height 12
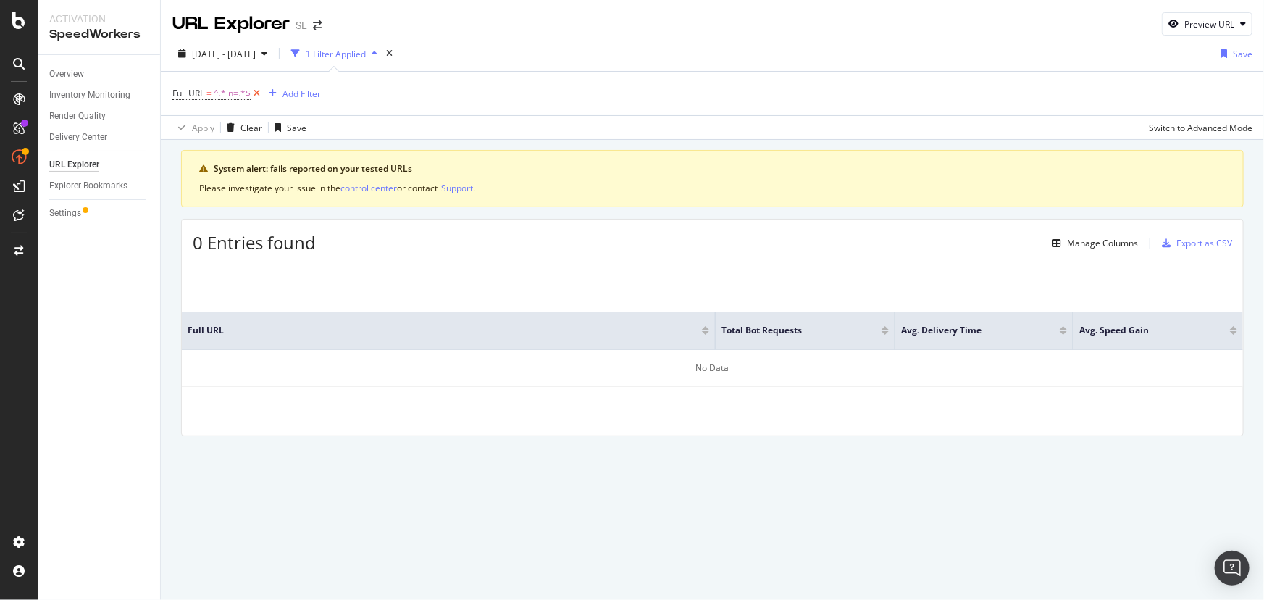
click at [256, 92] on icon at bounding box center [257, 93] width 12 height 14
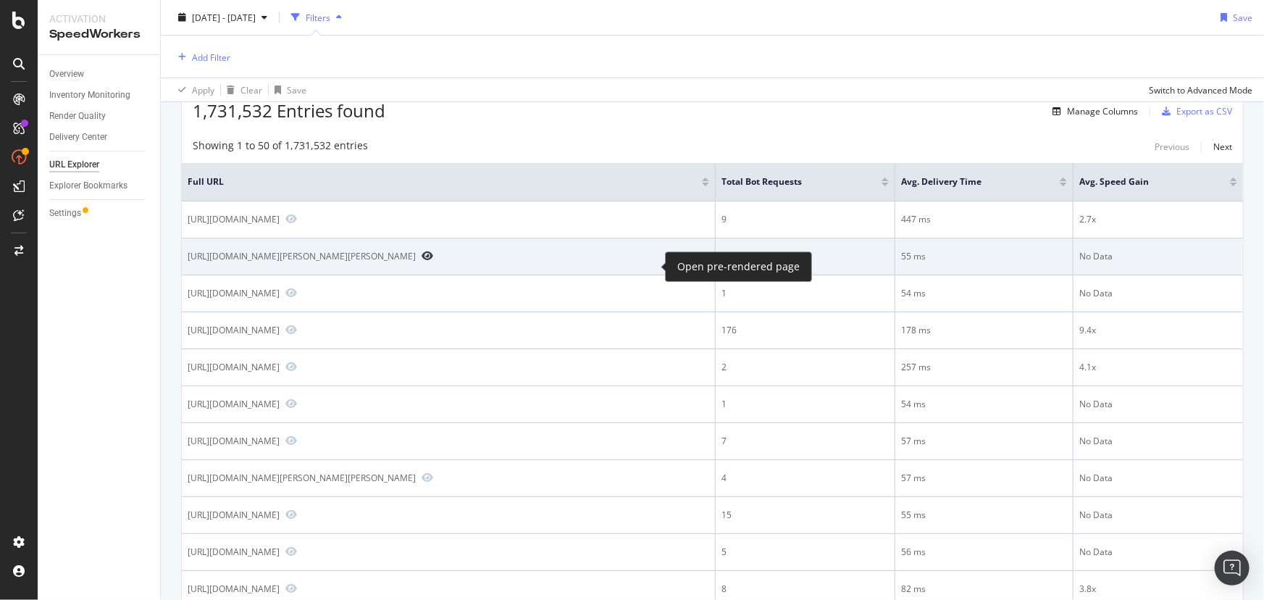
scroll to position [131, 0]
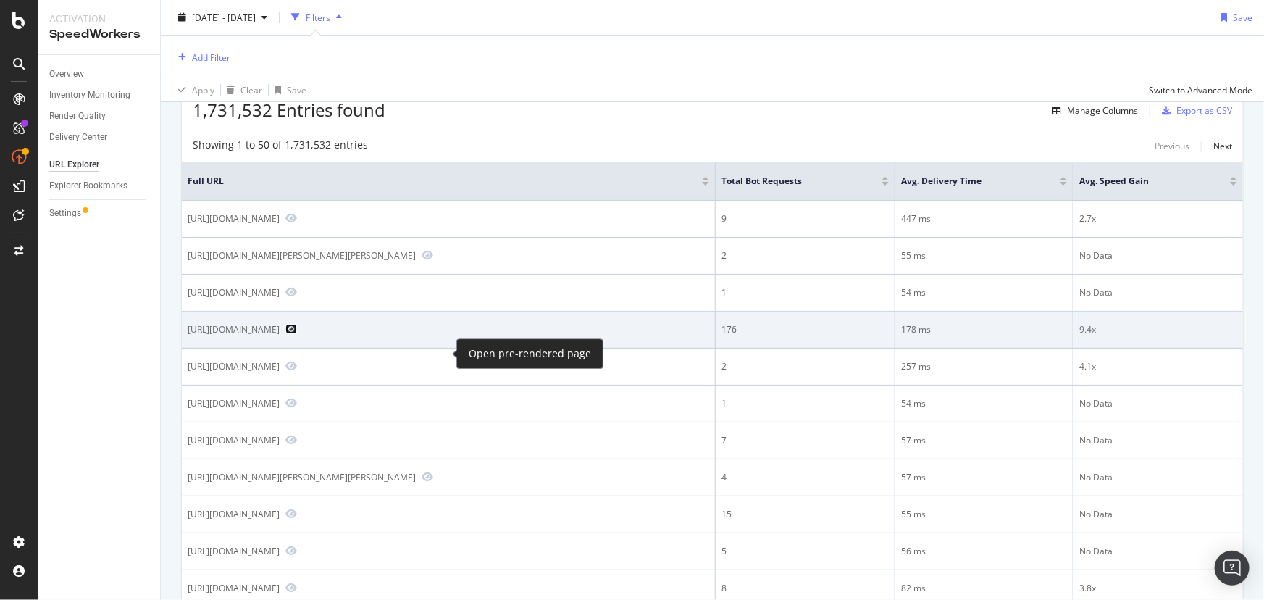
click at [297, 334] on icon "Preview https://www.seloger.com/immobilier/44/loire-atlantique.htm" at bounding box center [291, 329] width 12 height 10
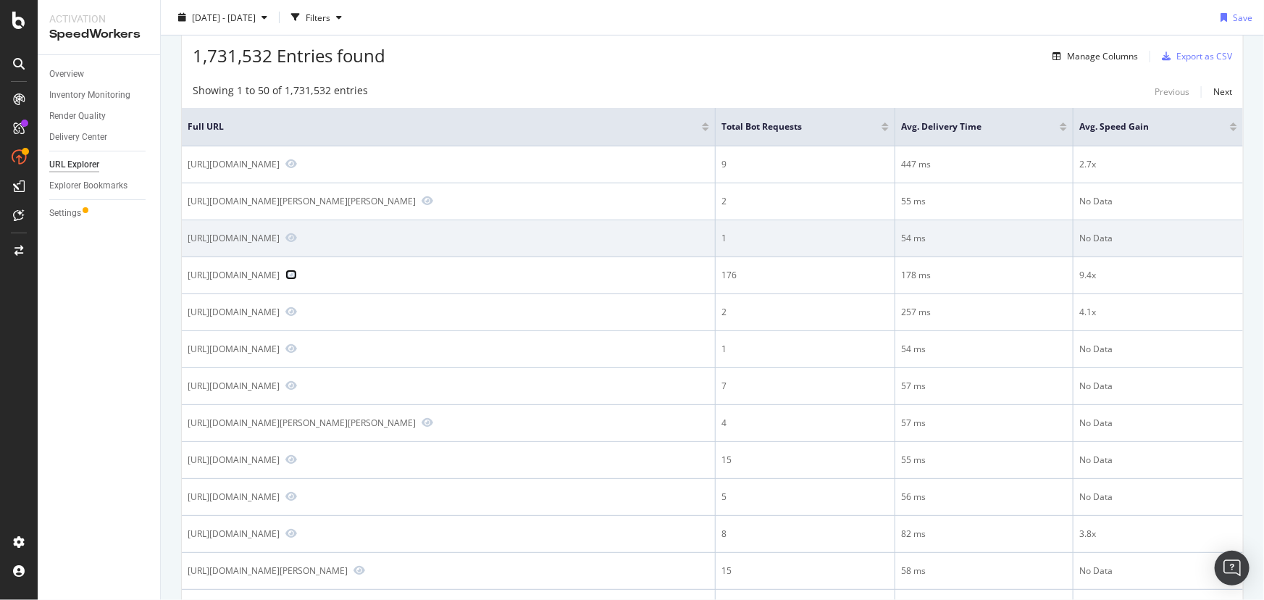
scroll to position [0, 0]
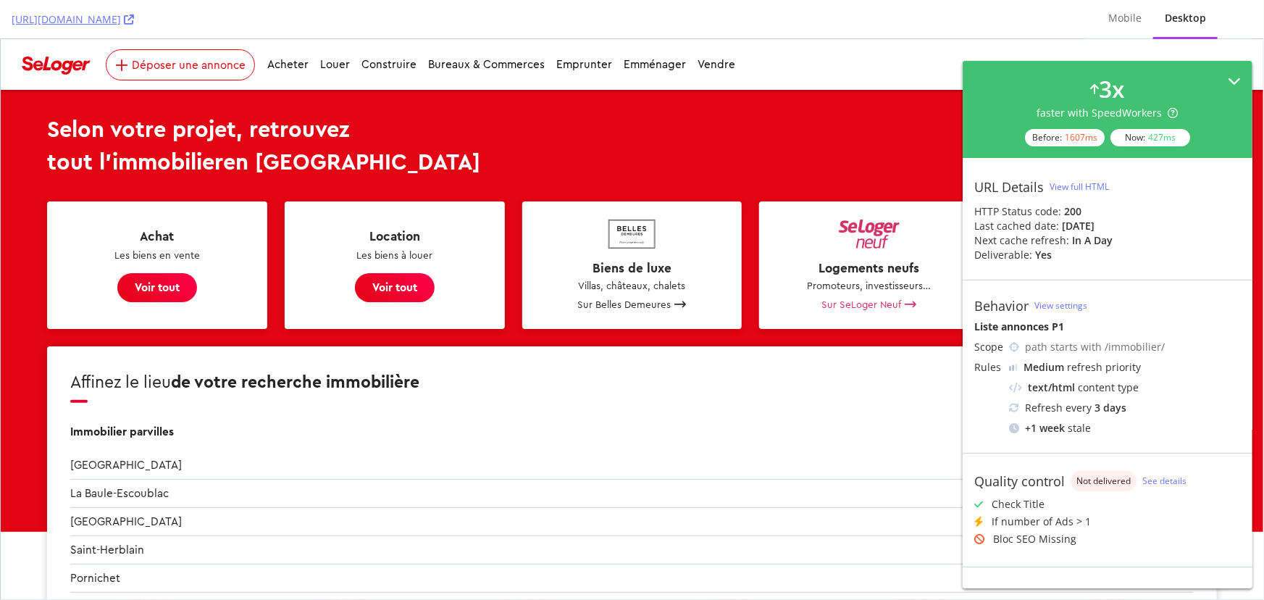
click at [1228, 79] on icon at bounding box center [1234, 81] width 13 height 13
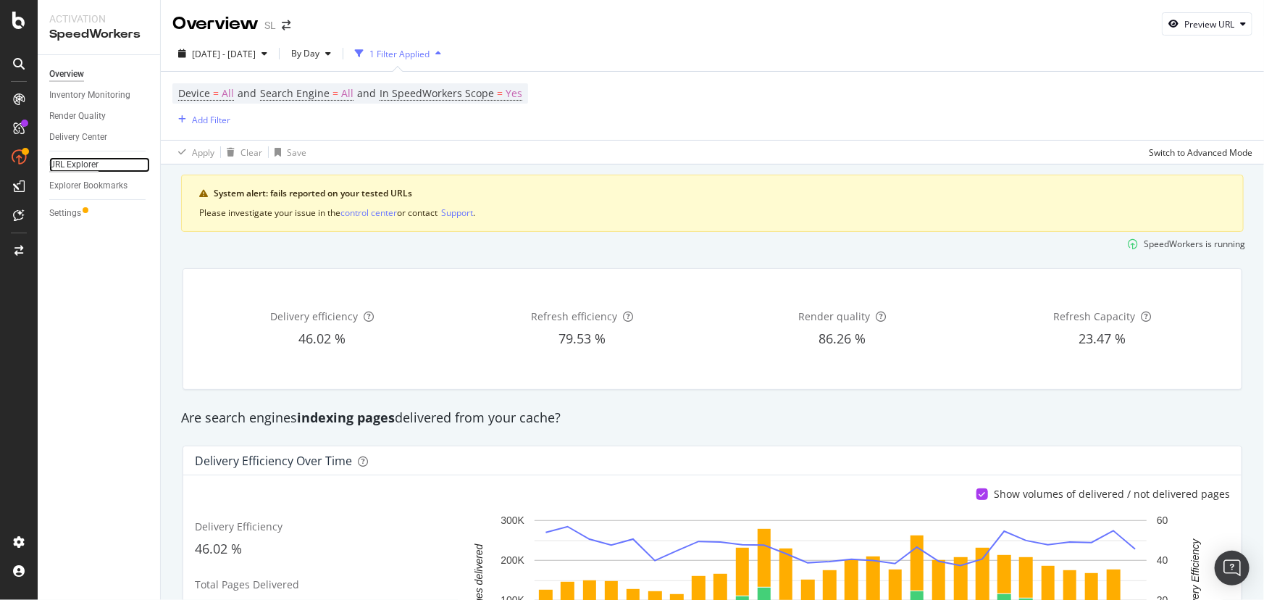
click at [92, 169] on div "URL Explorer" at bounding box center [73, 164] width 49 height 15
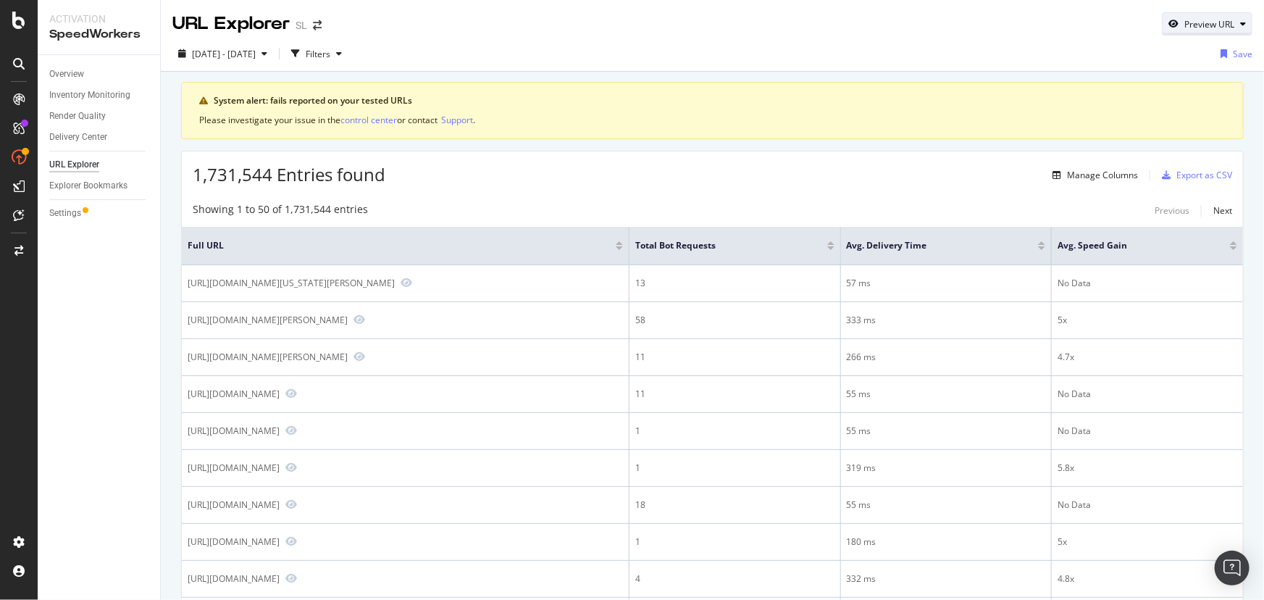
click at [1197, 25] on div "Preview URL" at bounding box center [1209, 24] width 50 height 12
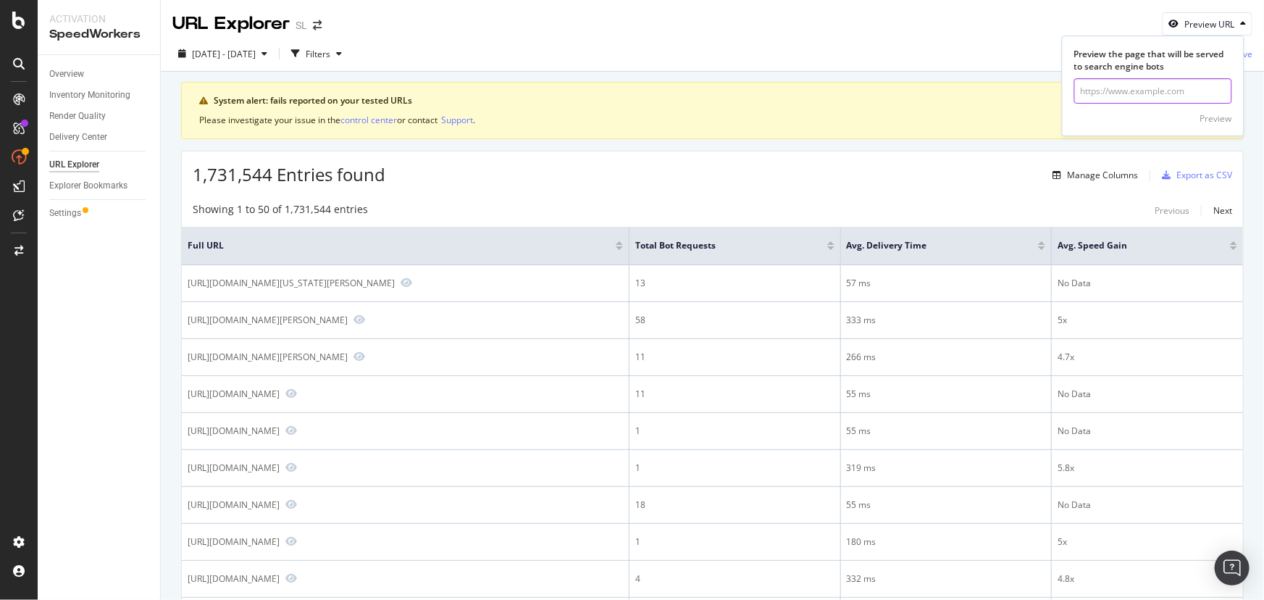
click at [1129, 91] on input "url" at bounding box center [1153, 90] width 158 height 25
paste input "https://www.seloger.com/immobilier/achat/immo-paris-75/bien-appartement/"
type input "https://www.seloger.com/immobilier/achat/immo-paris-75/bien-appartement/"
click at [1215, 117] on div "Preview" at bounding box center [1216, 118] width 32 height 12
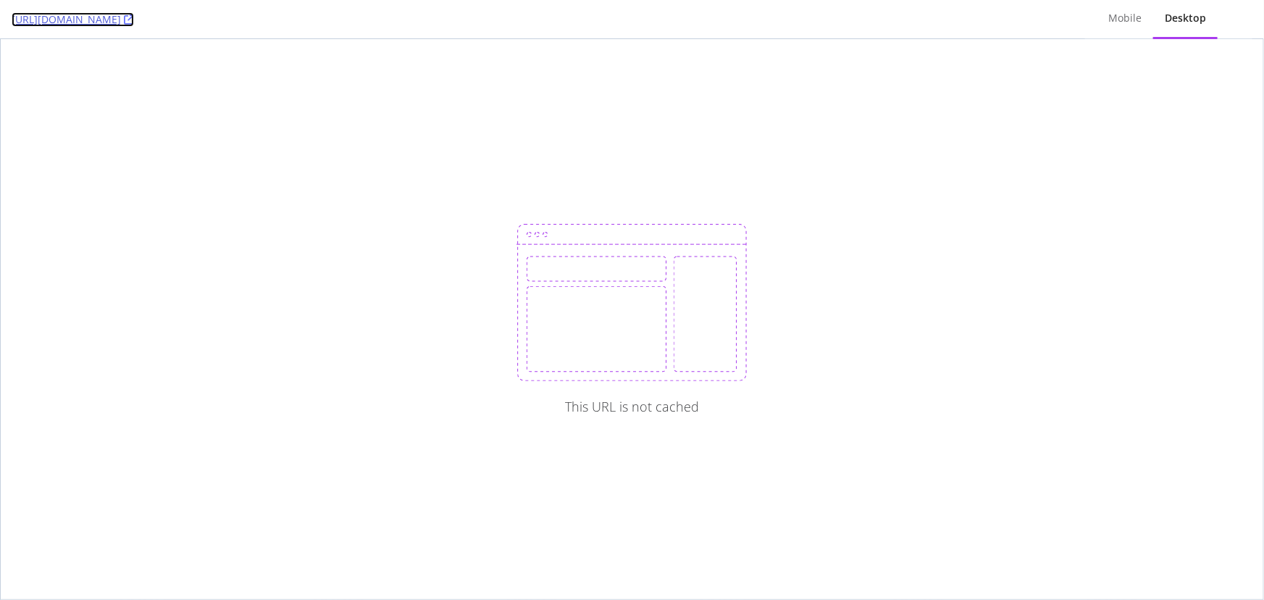
click at [134, 17] on icon at bounding box center [129, 19] width 10 height 10
